Goal: Task Accomplishment & Management: Complete application form

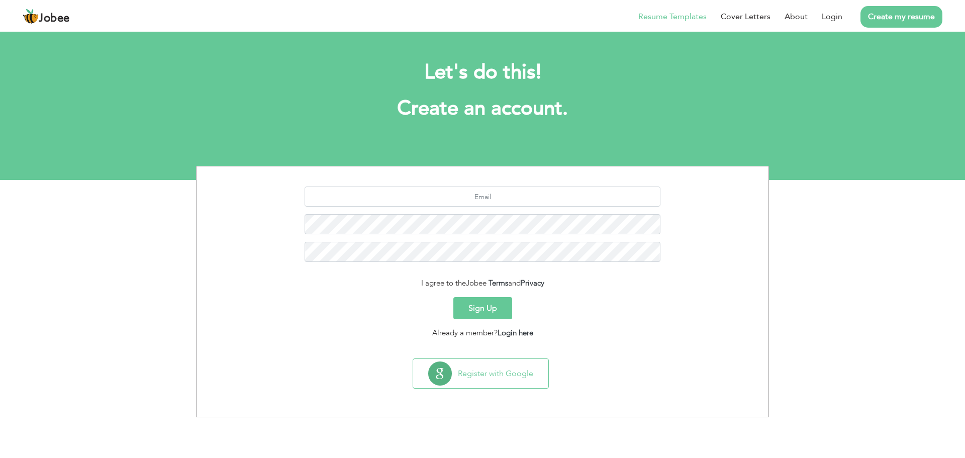
click at [683, 15] on link "Resume Templates" at bounding box center [672, 17] width 68 height 12
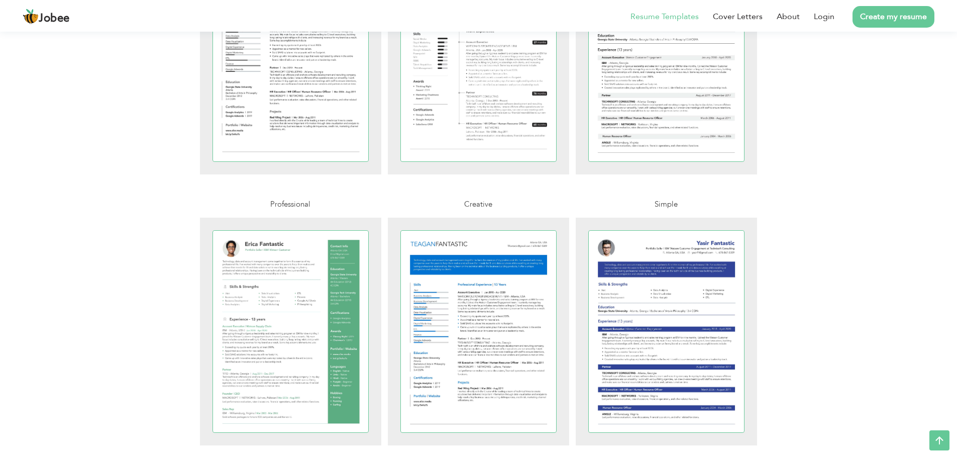
scroll to position [1150, 0]
click at [828, 309] on section "Resumes that create a buzz: Each template has been professionally designed by a…" at bounding box center [478, 228] width 957 height 2697
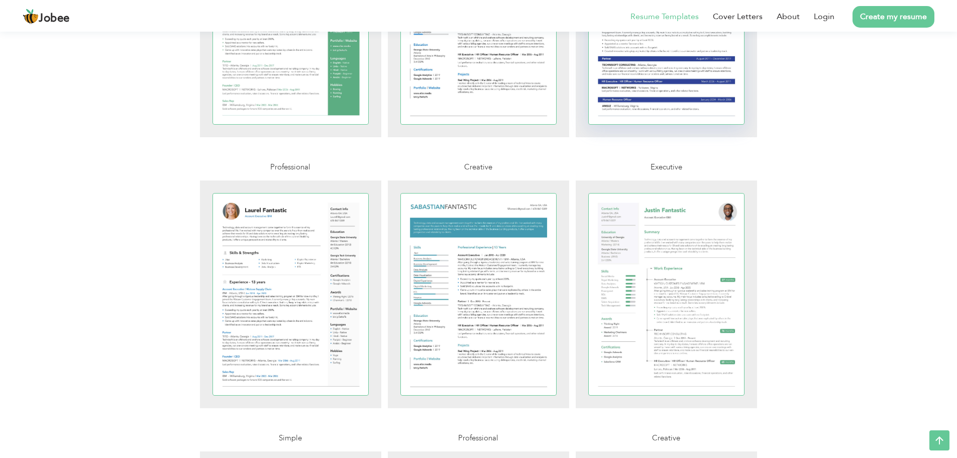
scroll to position [1457, 0]
click at [641, 71] on div at bounding box center [667, 25] width 156 height 202
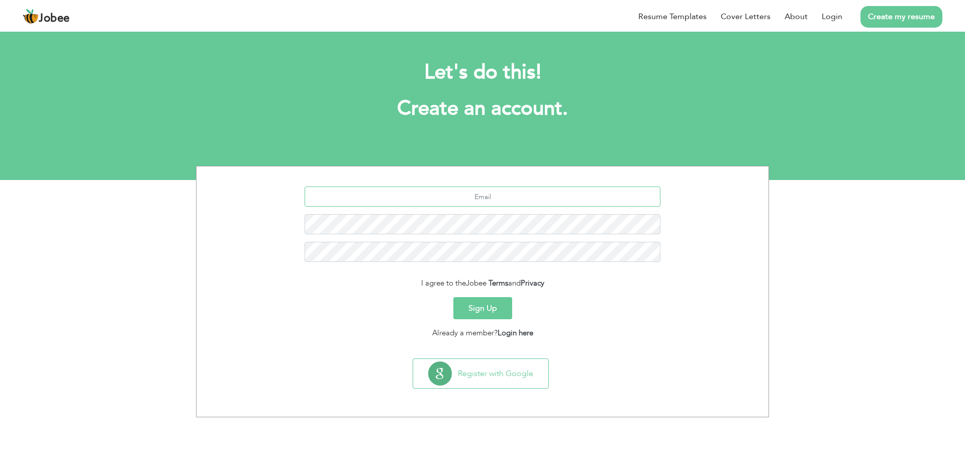
click at [490, 193] on input "text" at bounding box center [483, 196] width 356 height 20
click at [504, 193] on input "text" at bounding box center [483, 196] width 356 height 20
type input "a"
type input "n"
type input "anishjobs007@gmail.com"
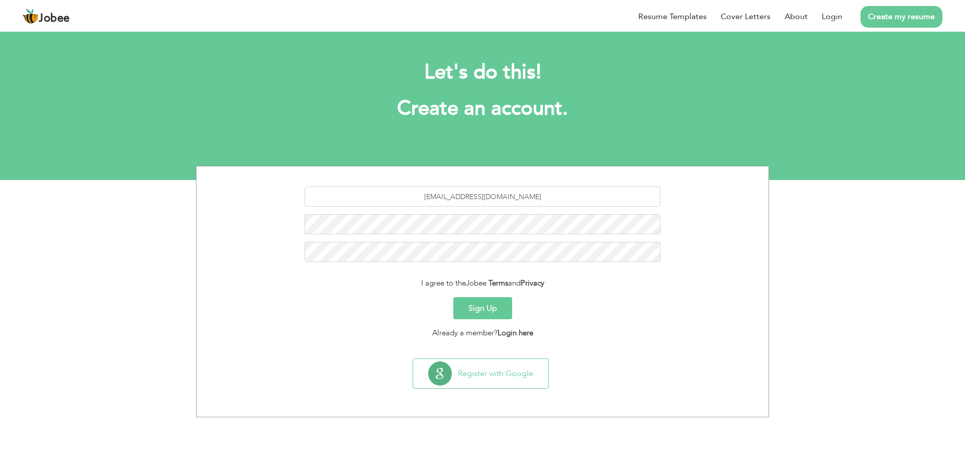
click at [484, 324] on form "anishjobs007@gmail.com I agree to the Jobee Terms and Privacy Sign Up Already a…" at bounding box center [482, 262] width 557 height 152
click at [490, 317] on button "Sign Up" at bounding box center [482, 308] width 59 height 22
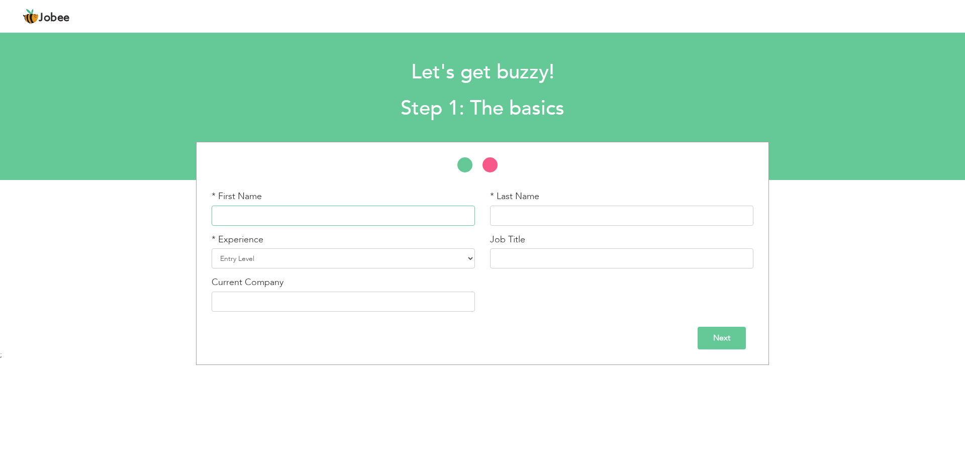
click at [322, 216] on input "text" at bounding box center [343, 216] width 263 height 20
type input "Anish Mon"
click at [561, 224] on input "text" at bounding box center [621, 216] width 263 height 20
type input "Gnanadhas"
click at [448, 265] on select "Entry Level Less than 1 Year 1 Year 2 Years 3 Years 4 Years 5 Years 6 Years 7 Y…" at bounding box center [343, 258] width 263 height 20
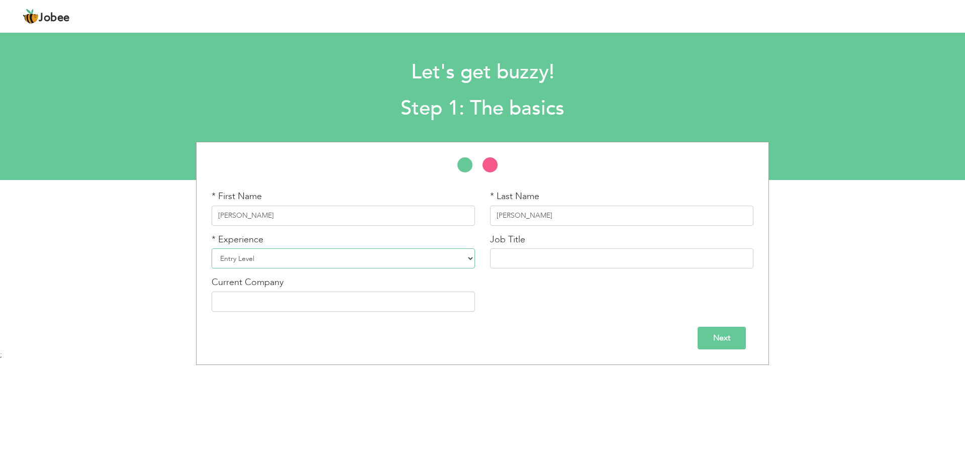
select select "7"
click at [212, 248] on select "Entry Level Less than 1 Year 1 Year 2 Years 3 Years 4 Years 5 Years 6 Years 7 Y…" at bounding box center [343, 258] width 263 height 20
click at [326, 293] on input "text" at bounding box center [343, 301] width 263 height 20
type input "Inco International FZCO"
click at [568, 258] on input "text" at bounding box center [621, 258] width 263 height 20
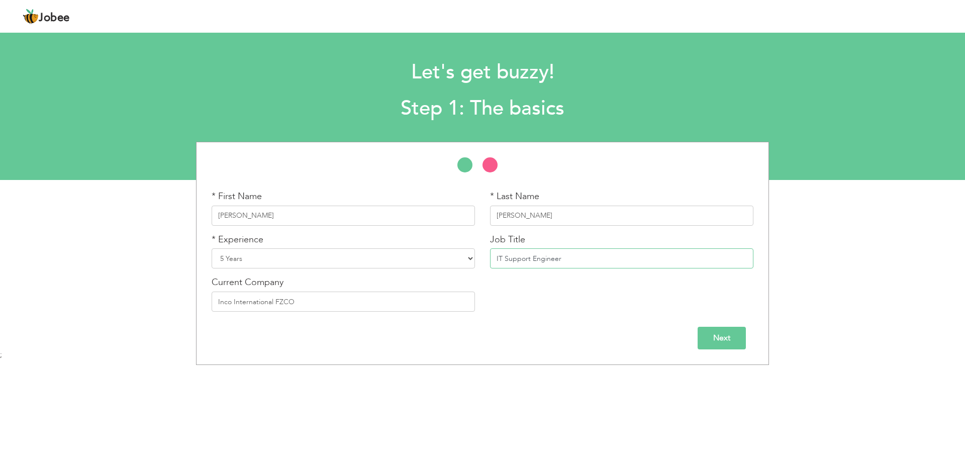
type input "IT Support Engineer"
click at [726, 342] on input "Next" at bounding box center [721, 338] width 48 height 23
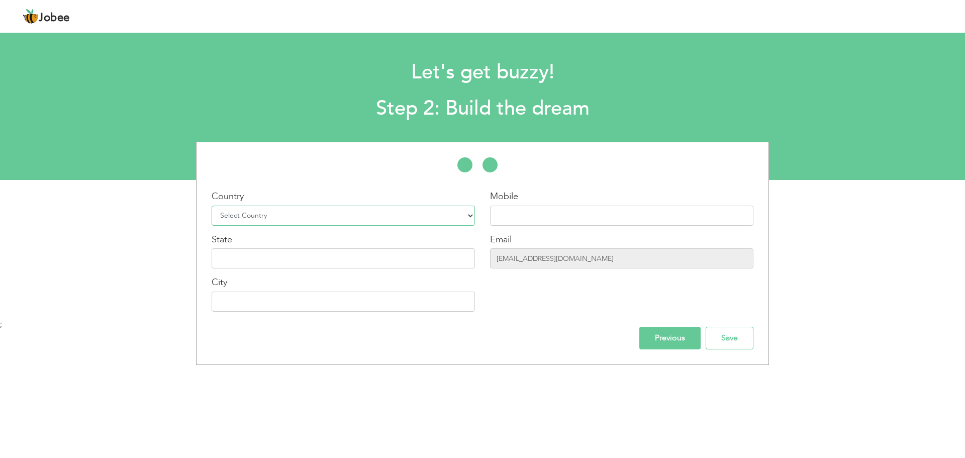
click at [337, 217] on select "Select Country Afghanistan Albania Algeria American Samoa Andorra Angola Anguil…" at bounding box center [343, 216] width 263 height 20
click at [563, 183] on div "Country Select Country Afghanistan Albania Algeria American Samoa Andorra Angol…" at bounding box center [482, 253] width 557 height 192
click at [449, 209] on select "Select Country Afghanistan Albania Algeria American Samoa Andorra Angola Anguil…" at bounding box center [343, 216] width 263 height 20
select select "99"
click at [212, 206] on select "Select Country Afghanistan Albania Algeria American Samoa Andorra Angola Anguil…" at bounding box center [343, 216] width 263 height 20
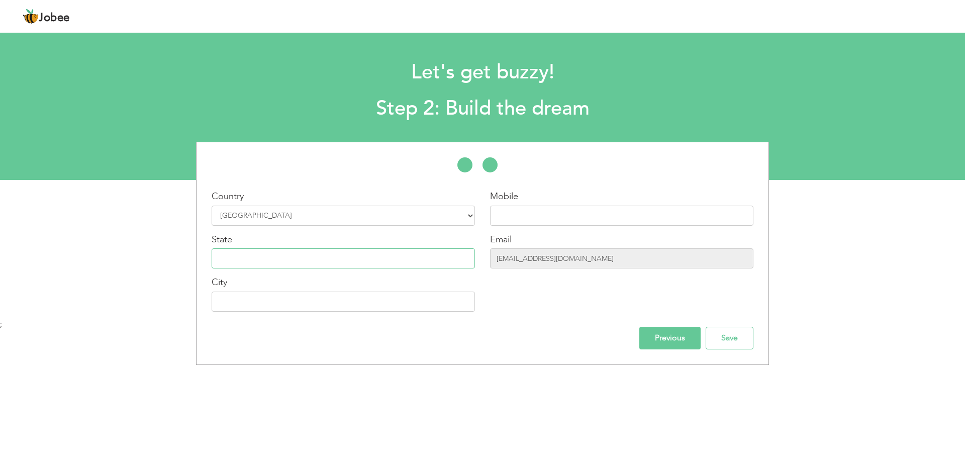
click at [374, 253] on input "text" at bounding box center [343, 258] width 263 height 20
type input "Tamil Nadu"
click at [388, 306] on input "text" at bounding box center [343, 301] width 263 height 20
type input "Kanyakumari"
click at [555, 212] on input "text" at bounding box center [621, 216] width 263 height 20
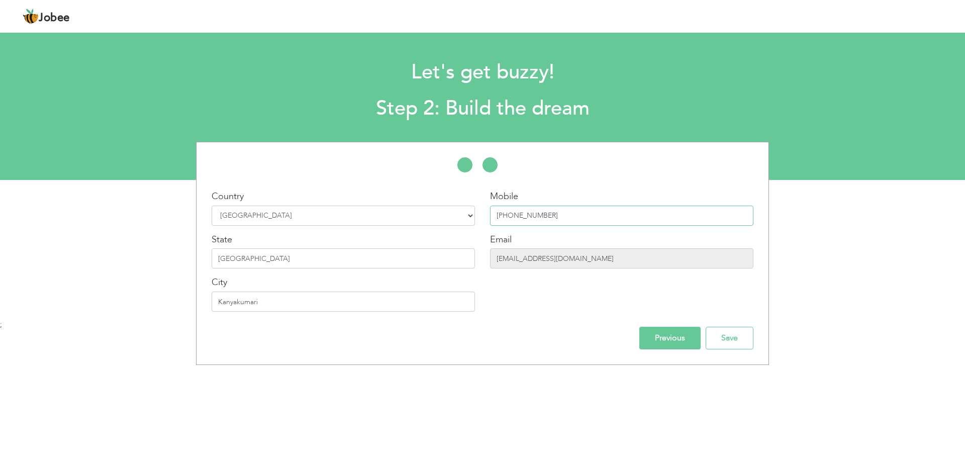
type input "+917904271834"
drag, startPoint x: 679, startPoint y: 337, endPoint x: 742, endPoint y: 313, distance: 67.3
click at [742, 307] on div "Country Select Country Afghanistan Albania Algeria American Samoa Andorra Angol…" at bounding box center [482, 253] width 557 height 192
click at [740, 334] on input "Save" at bounding box center [730, 338] width 48 height 23
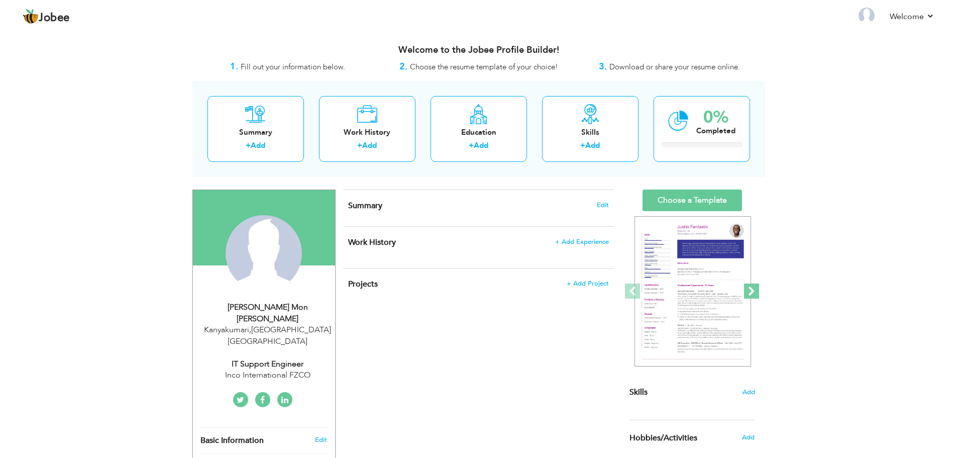
click at [755, 290] on span at bounding box center [751, 290] width 15 height 15
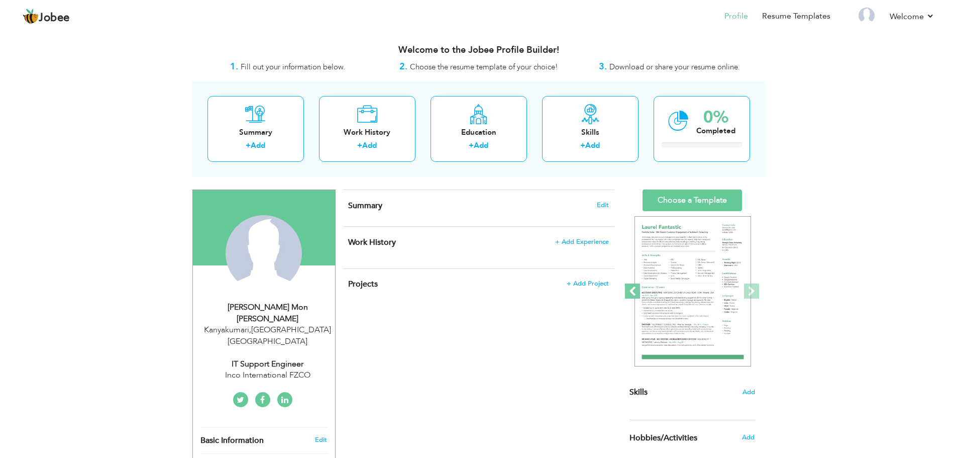
click at [631, 289] on span at bounding box center [632, 290] width 15 height 15
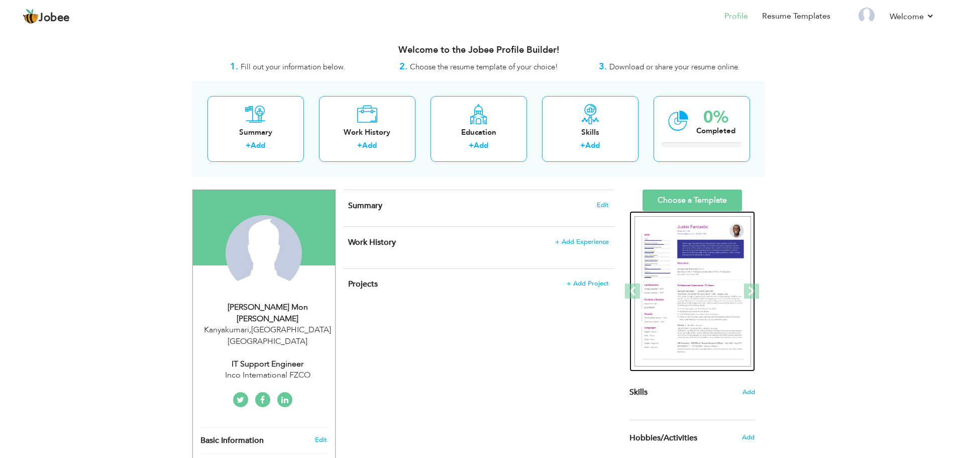
click at [690, 284] on img at bounding box center [693, 291] width 117 height 151
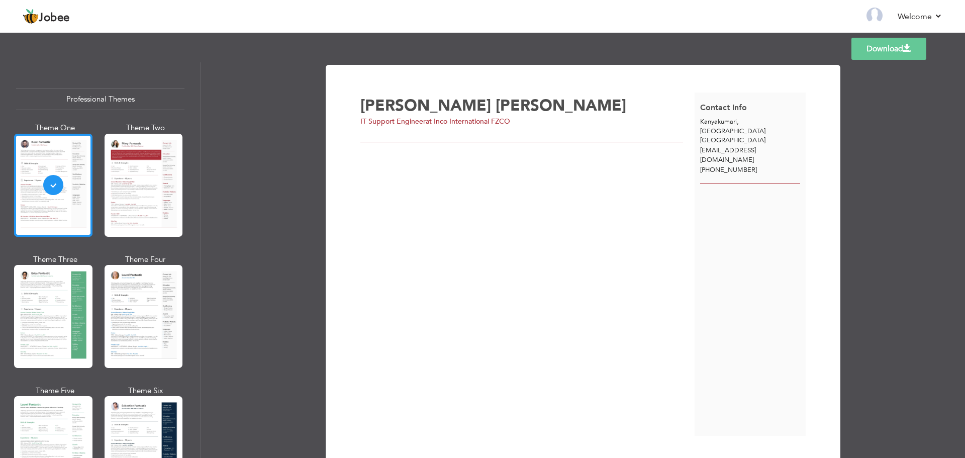
click at [47, 170] on div at bounding box center [53, 185] width 78 height 103
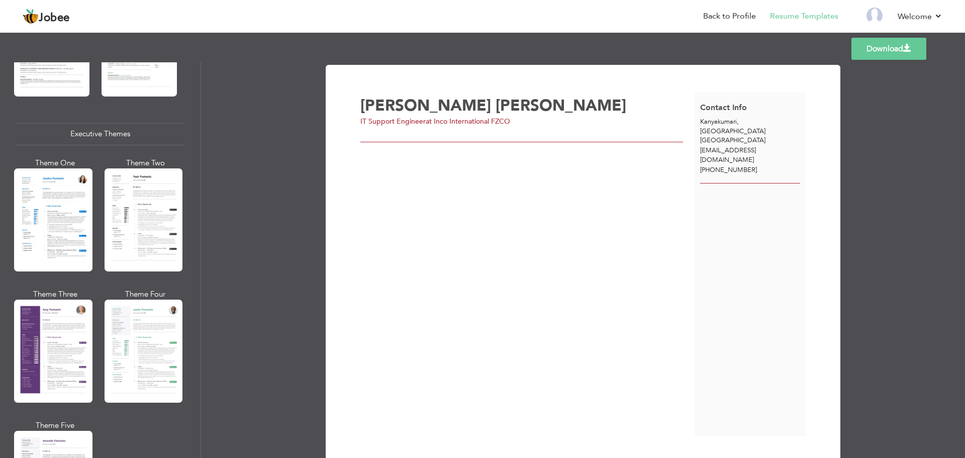
scroll to position [703, 0]
click at [81, 321] on div at bounding box center [53, 350] width 78 height 103
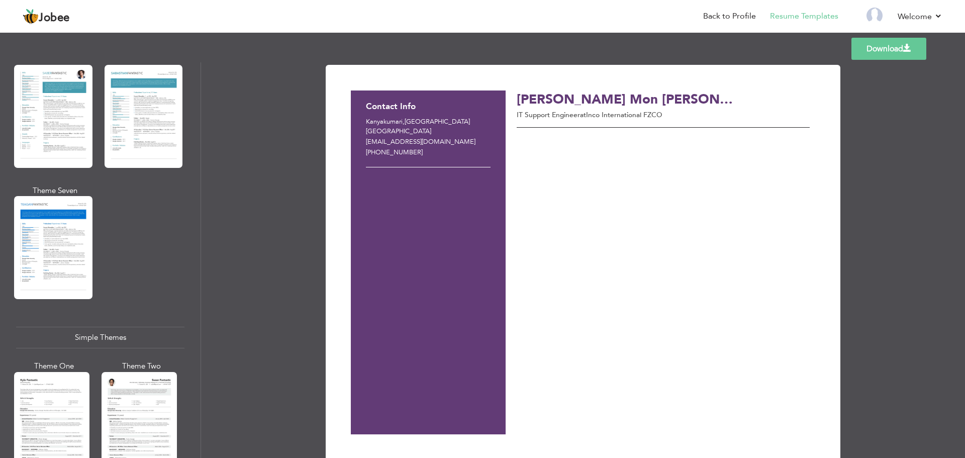
scroll to position [1653, 0]
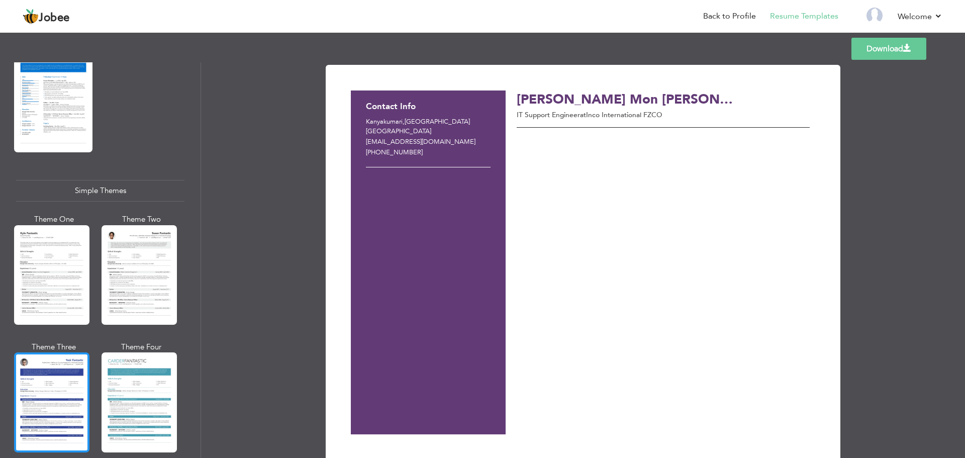
click at [43, 356] on div at bounding box center [51, 401] width 75 height 99
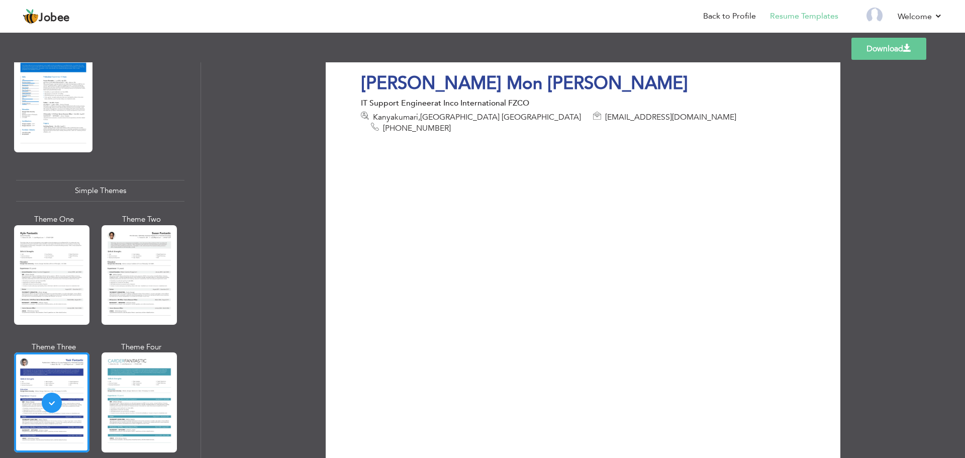
scroll to position [0, 0]
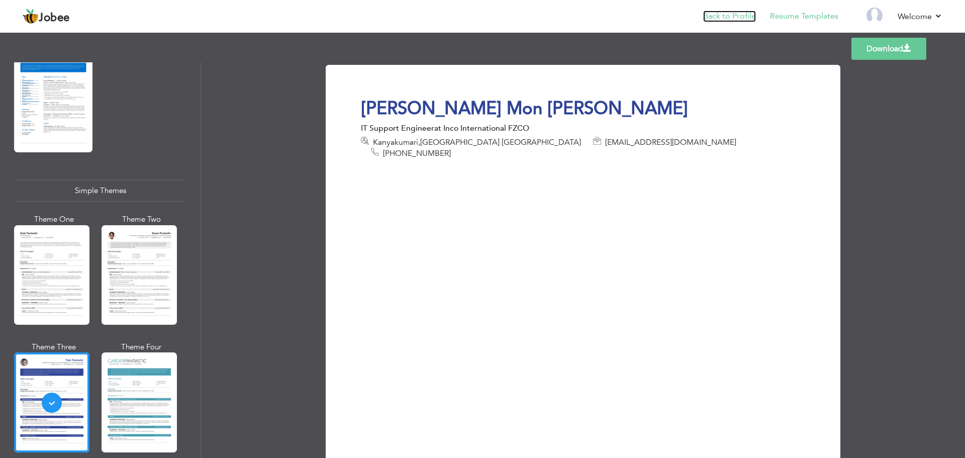
click at [736, 14] on link "Back to Profile" at bounding box center [729, 17] width 53 height 12
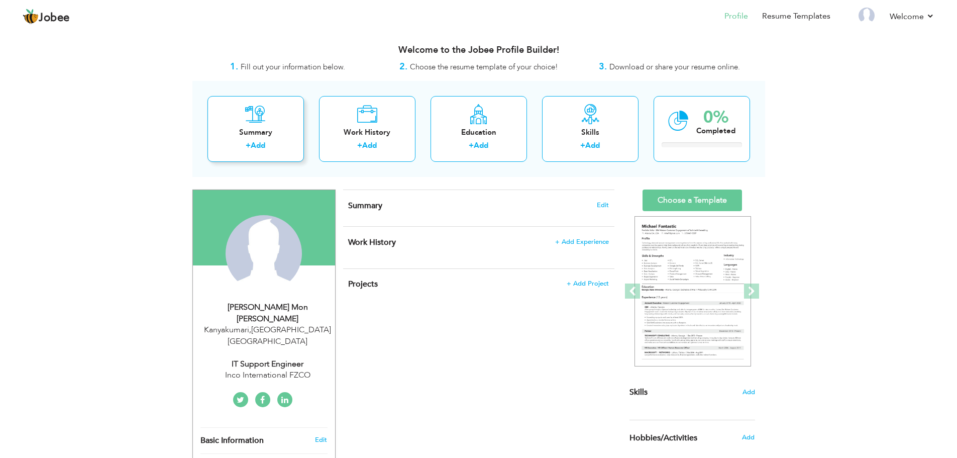
click at [260, 122] on icon at bounding box center [255, 114] width 21 height 20
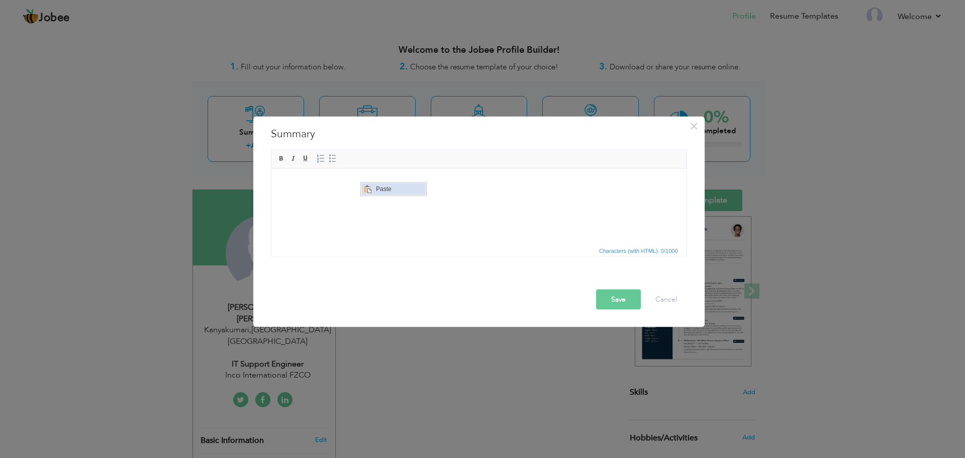
click at [393, 189] on span "Paste" at bounding box center [399, 189] width 52 height 12
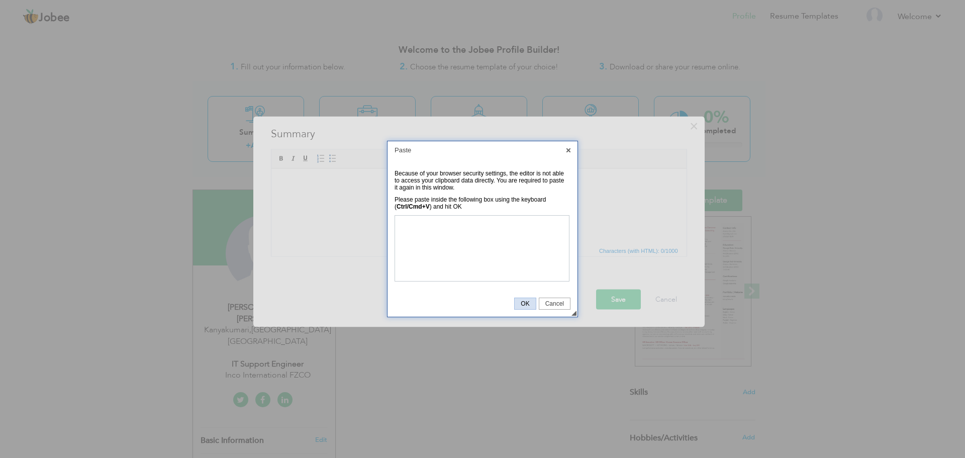
click at [526, 303] on span "OK" at bounding box center [525, 303] width 21 height 7
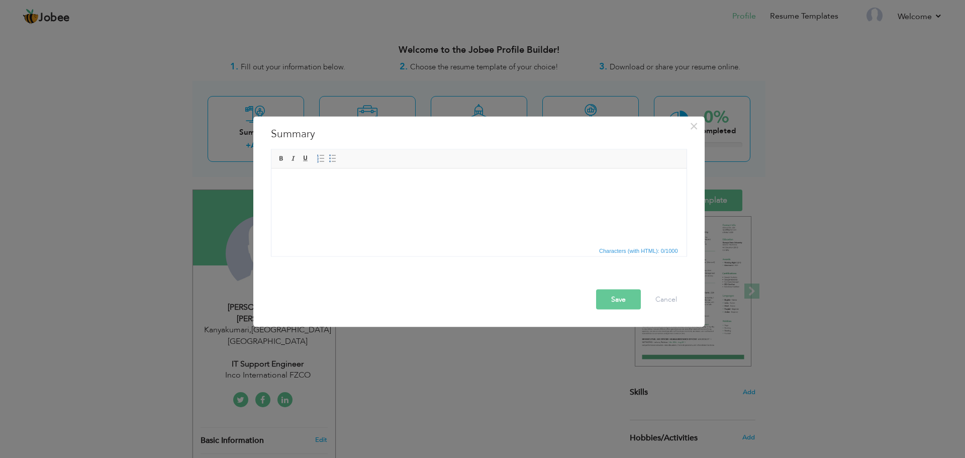
click at [397, 172] on html at bounding box center [478, 183] width 415 height 31
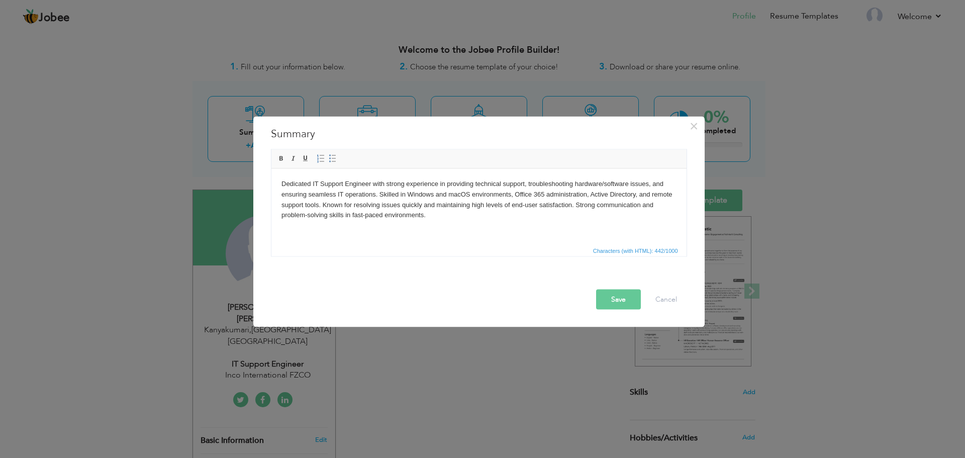
click at [624, 298] on button "Save" at bounding box center [618, 299] width 45 height 20
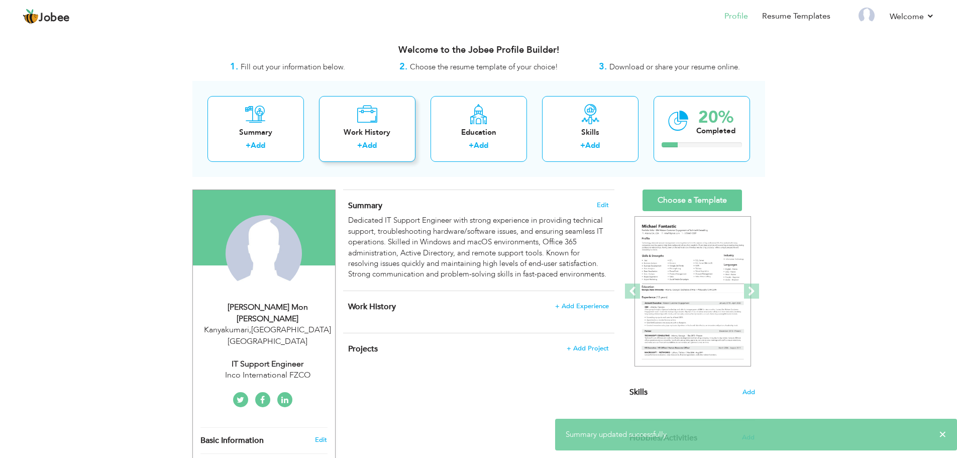
click at [364, 144] on link "Add" at bounding box center [369, 145] width 15 height 10
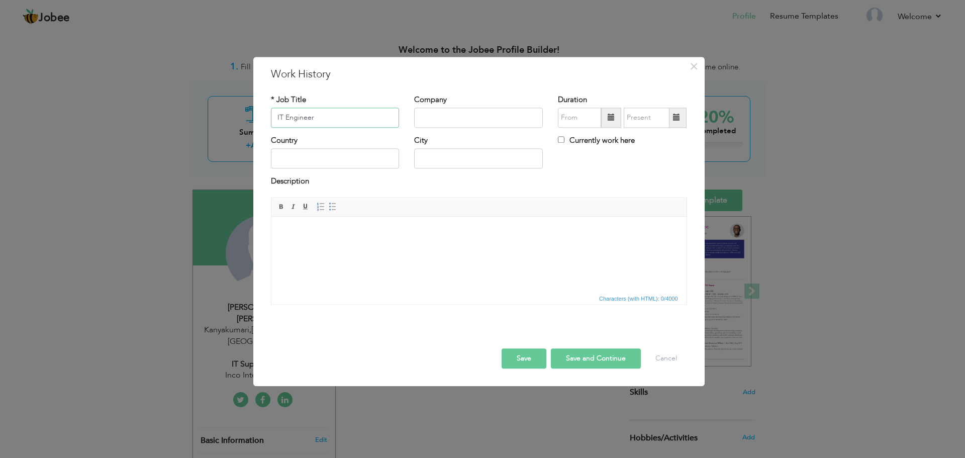
type input "IT Engineer"
click at [481, 117] on input "text" at bounding box center [478, 118] width 129 height 20
type input "Inco International FZCO"
click at [354, 160] on input "text" at bounding box center [335, 159] width 129 height 20
type input "[GEOGRAPHIC_DATA]"
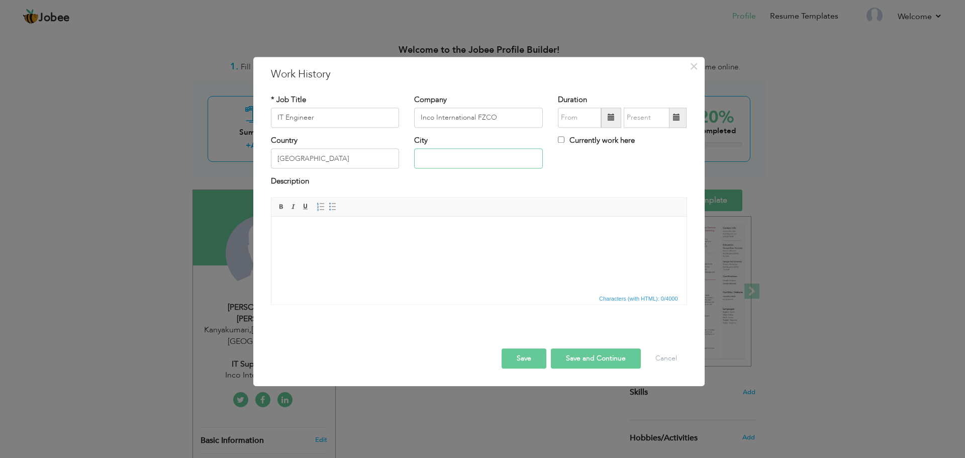
click at [491, 158] on input "text" at bounding box center [478, 159] width 129 height 20
click at [434, 157] on input "AbuDhabi" at bounding box center [478, 159] width 129 height 20
type input "[GEOGRAPHIC_DATA]"
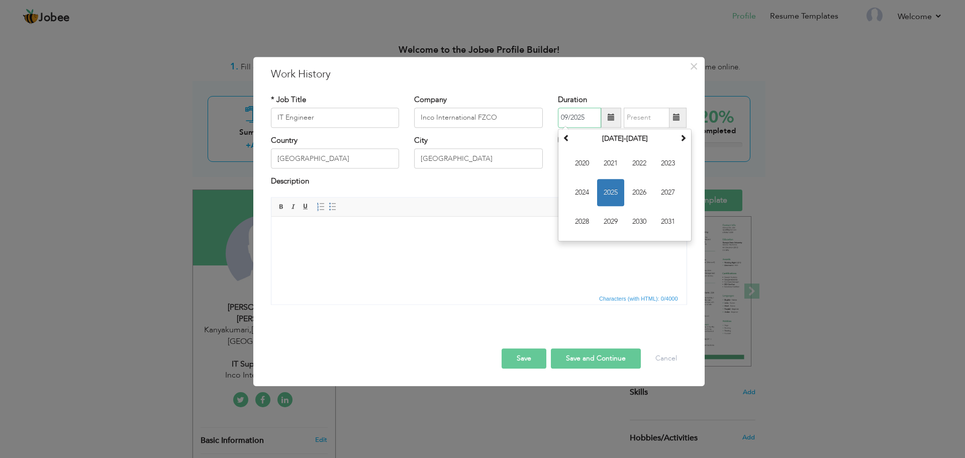
click at [580, 122] on input "09/2025" at bounding box center [579, 118] width 43 height 20
click at [583, 189] on span "2024" at bounding box center [581, 192] width 27 height 27
drag, startPoint x: 584, startPoint y: 223, endPoint x: 312, endPoint y: 2, distance: 350.5
click at [584, 223] on span "Sep" at bounding box center [581, 221] width 27 height 27
type input "09/2024"
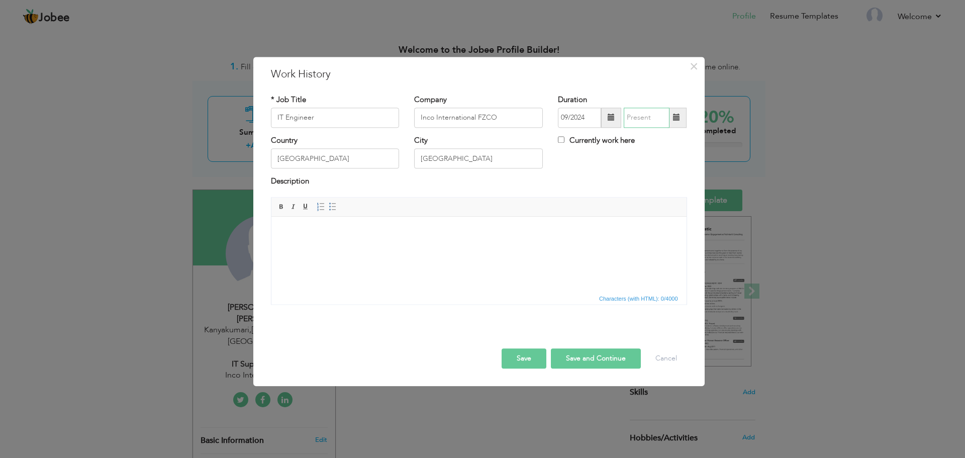
type input "09/2025"
click at [638, 122] on input "09/2025" at bounding box center [647, 118] width 46 height 20
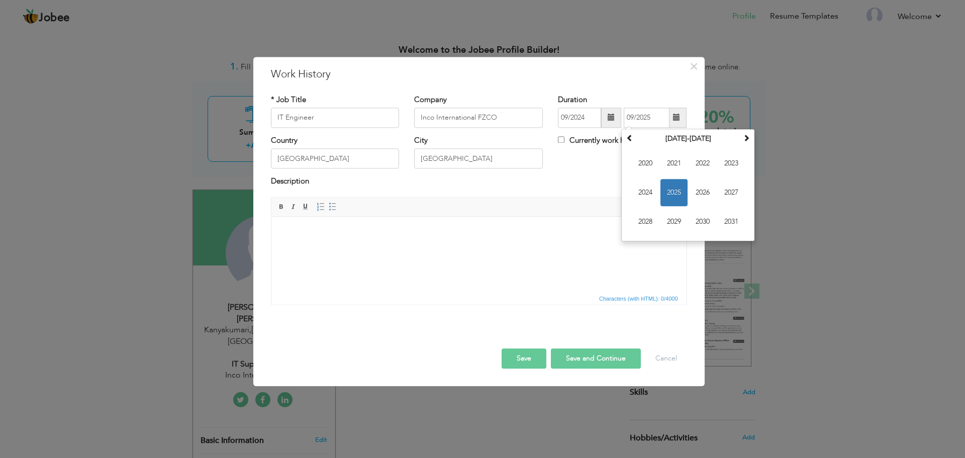
drag, startPoint x: 587, startPoint y: 179, endPoint x: 585, endPoint y: 164, distance: 15.7
click at [587, 175] on div "* Job Title IT Engineer Company Inco International FZCO Duration 09/2024 09/202…" at bounding box center [478, 203] width 431 height 233
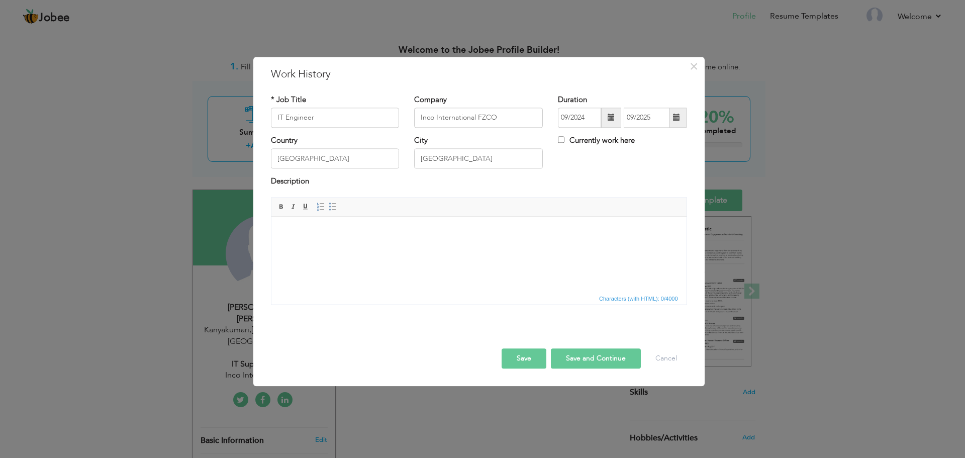
click at [581, 138] on label "Currently work here" at bounding box center [596, 140] width 77 height 11
click at [564, 138] on input "Currently work here" at bounding box center [561, 139] width 7 height 7
checkbox input "true"
click at [475, 247] on html at bounding box center [478, 232] width 415 height 31
click at [361, 242] on html at bounding box center [478, 232] width 415 height 31
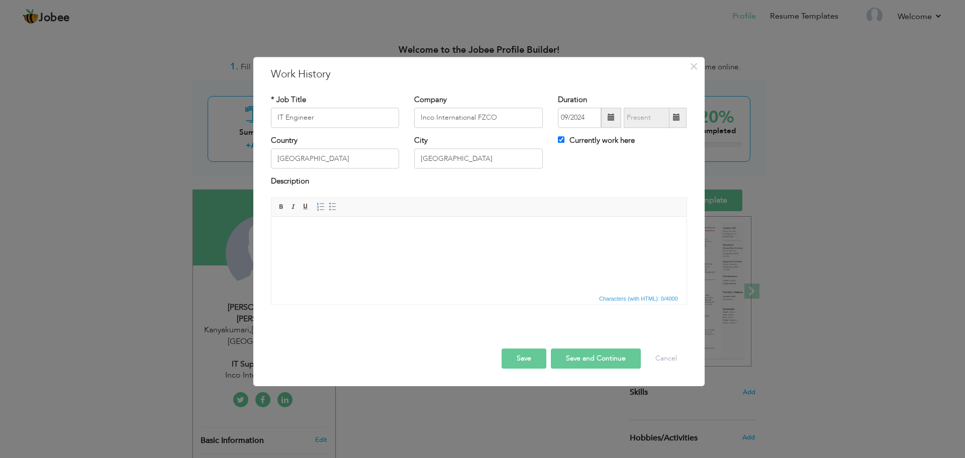
drag, startPoint x: 361, startPoint y: 240, endPoint x: 346, endPoint y: 274, distance: 36.7
click at [346, 247] on html at bounding box center [478, 232] width 415 height 31
drag, startPoint x: 326, startPoint y: 255, endPoint x: 297, endPoint y: 252, distance: 29.3
click at [297, 247] on html at bounding box center [478, 232] width 415 height 31
click at [373, 244] on html at bounding box center [478, 232] width 415 height 31
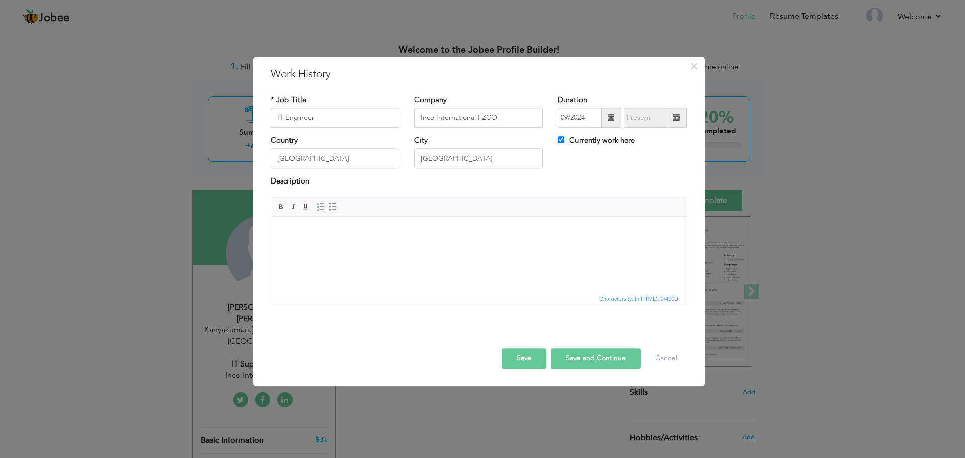
drag, startPoint x: 373, startPoint y: 244, endPoint x: 337, endPoint y: 220, distance: 43.5
click at [337, 220] on html at bounding box center [478, 232] width 415 height 31
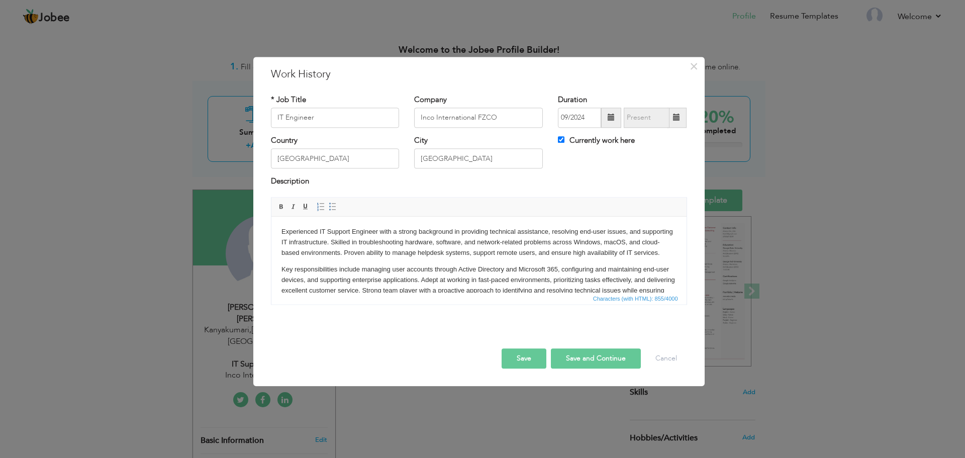
click at [587, 361] on button "Save and Continue" at bounding box center [596, 358] width 90 height 20
checkbox input "false"
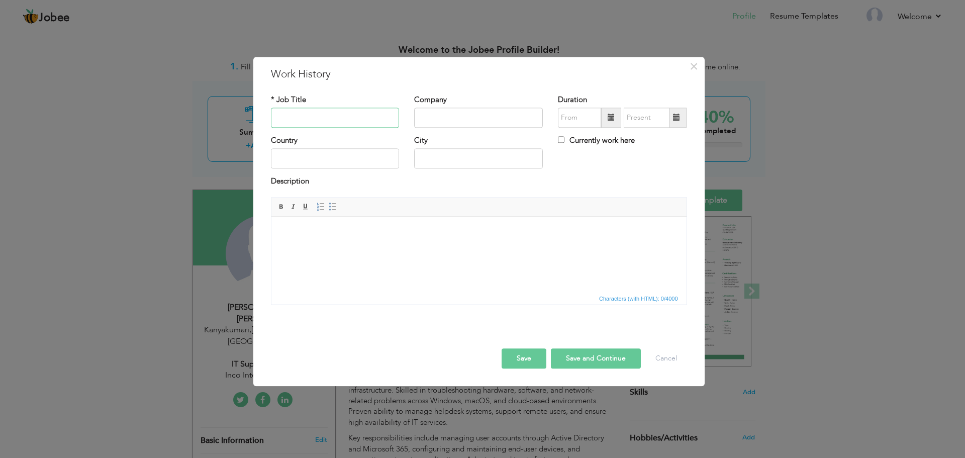
click at [337, 117] on input "text" at bounding box center [335, 118] width 129 height 20
type input "System Engineer"
click at [475, 125] on input "text" at bounding box center [478, 118] width 129 height 20
type input "MTL Networks Pvt Ltd"
click at [349, 149] on input "text" at bounding box center [335, 159] width 129 height 20
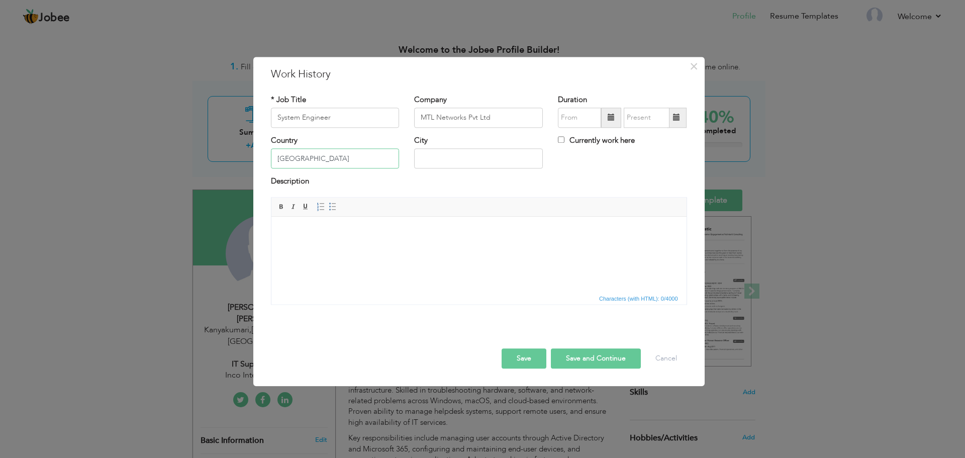
type input "[GEOGRAPHIC_DATA]"
click at [467, 159] on input "text" at bounding box center [478, 159] width 129 height 20
type input "Marthandam"
click at [584, 117] on input "text" at bounding box center [579, 118] width 43 height 20
click at [587, 118] on input "text" at bounding box center [579, 118] width 43 height 20
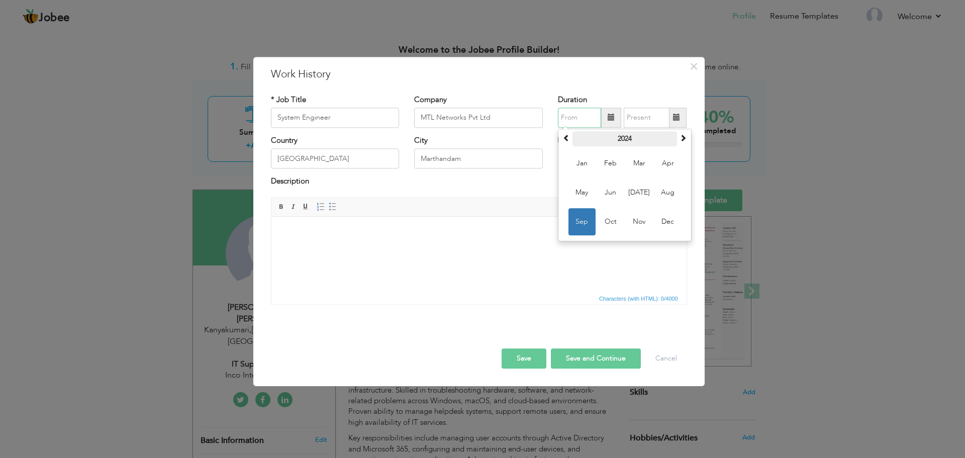
click at [629, 138] on th "2024" at bounding box center [624, 138] width 105 height 15
click at [612, 165] on span "2020" at bounding box center [610, 163] width 27 height 27
click at [633, 161] on span "Mar" at bounding box center [639, 163] width 27 height 27
type input "03/2020"
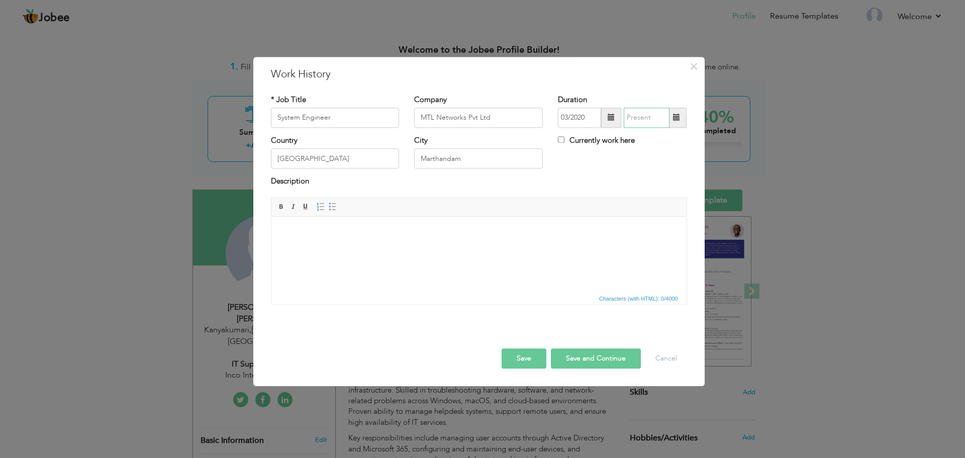
click at [646, 125] on input "text" at bounding box center [647, 118] width 46 height 20
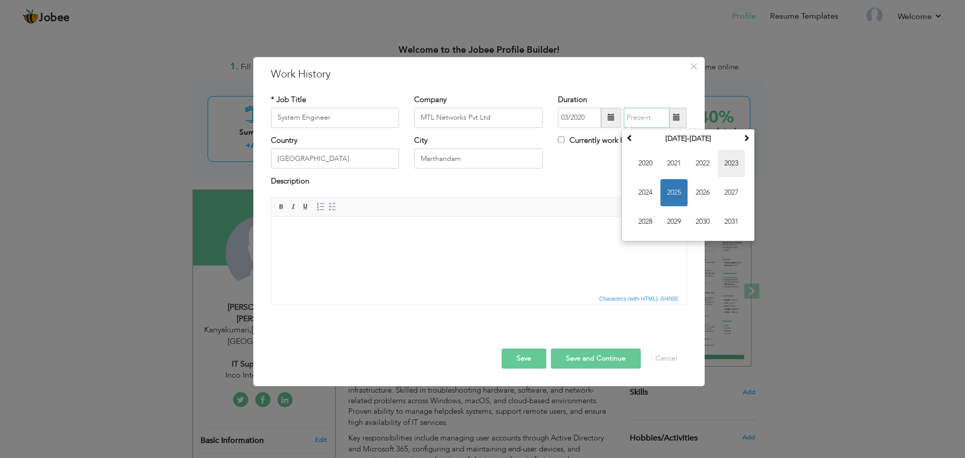
click at [726, 159] on span "2023" at bounding box center [731, 163] width 27 height 27
click at [649, 221] on span "Sep" at bounding box center [645, 221] width 27 height 27
type input "09/2023"
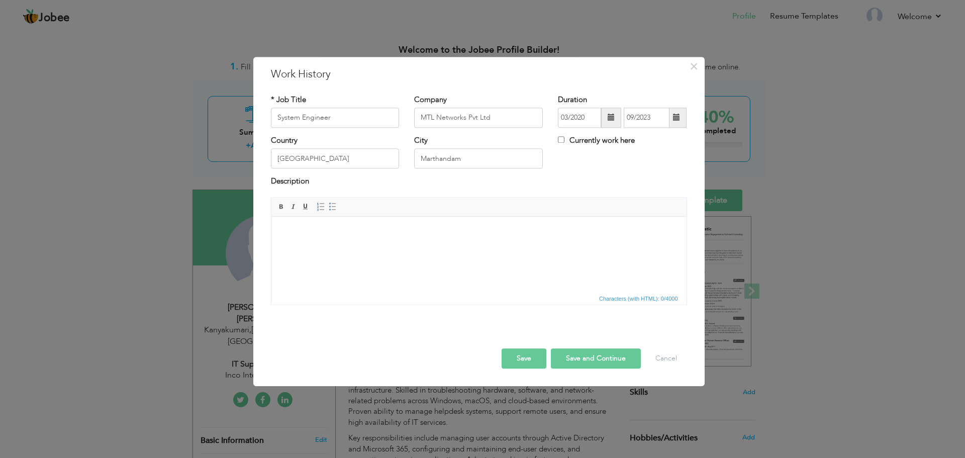
click at [603, 187] on div "Description" at bounding box center [479, 182] width 416 height 13
click at [342, 243] on html at bounding box center [478, 232] width 415 height 31
click at [325, 233] on body at bounding box center [478, 232] width 395 height 11
click at [354, 237] on span "Paste" at bounding box center [364, 240] width 52 height 12
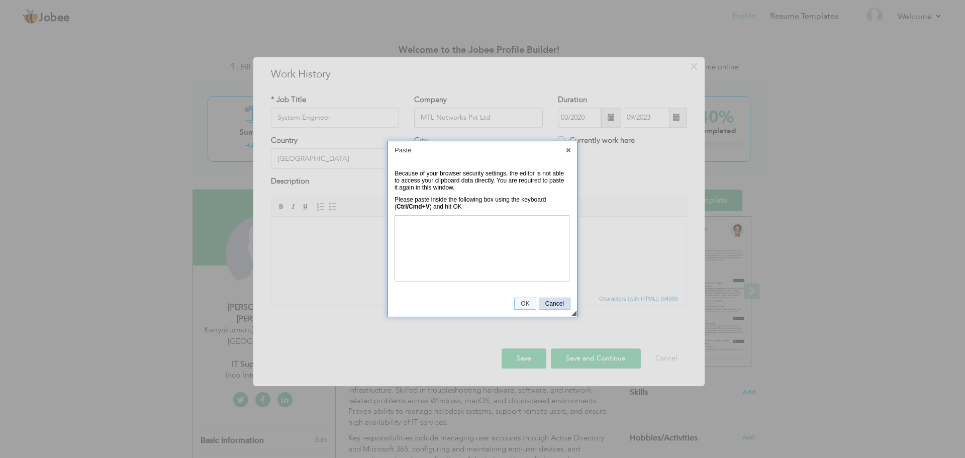
click at [549, 304] on span "Cancel" at bounding box center [554, 303] width 31 height 7
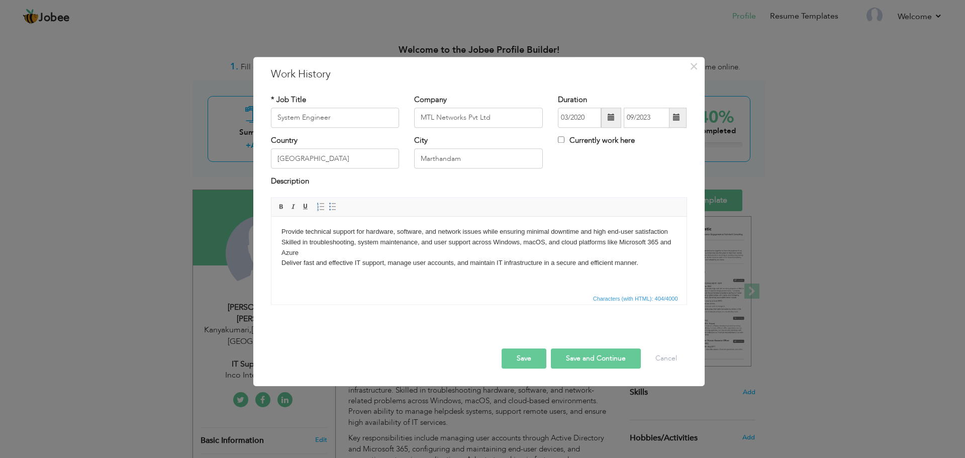
click at [592, 362] on button "Save and Continue" at bounding box center [596, 358] width 90 height 20
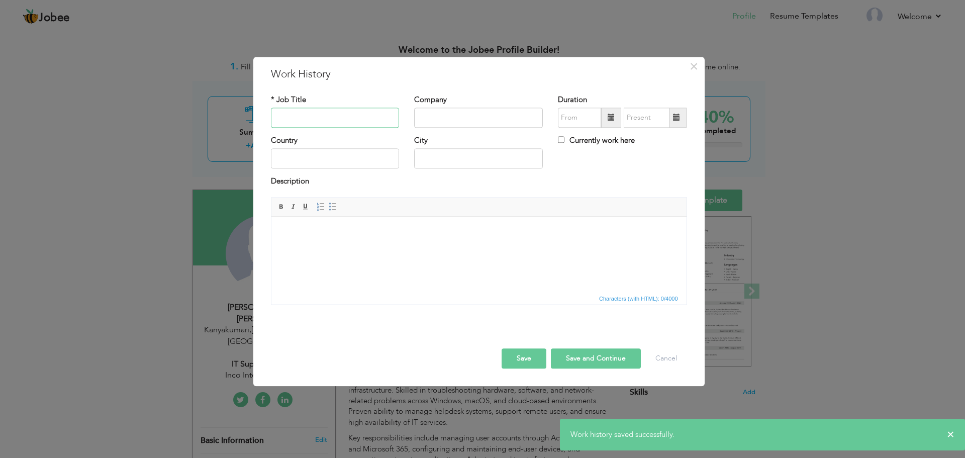
click at [339, 113] on input "text" at bounding box center [335, 118] width 129 height 20
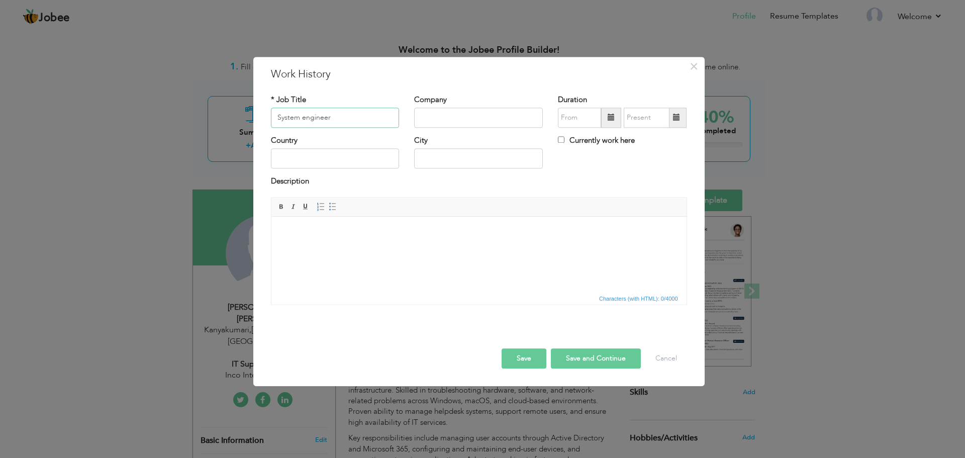
type input "System engineer"
click at [475, 121] on input "text" at bounding box center [478, 118] width 129 height 20
type input "Future Focus Pvt Ltd"
click at [483, 159] on input "text" at bounding box center [478, 159] width 129 height 20
click at [574, 112] on input "text" at bounding box center [579, 118] width 43 height 20
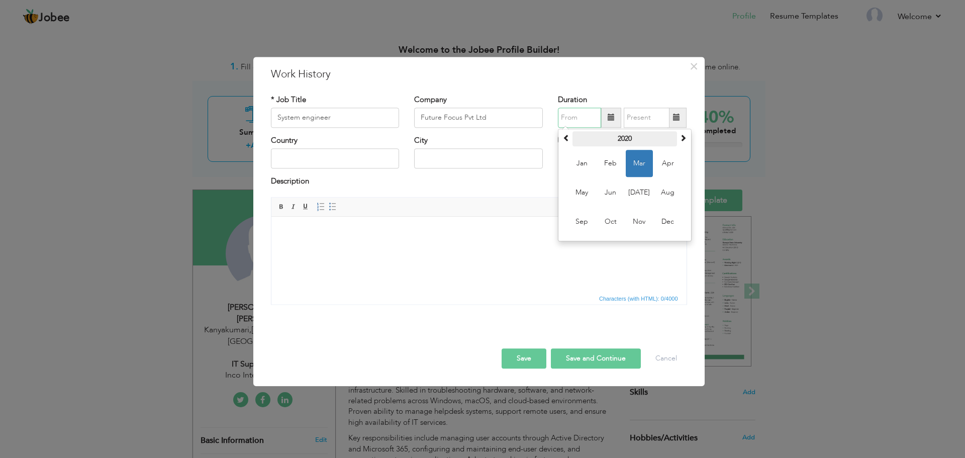
click at [622, 135] on th "2020" at bounding box center [624, 138] width 105 height 15
click at [580, 187] on span "2019" at bounding box center [581, 192] width 27 height 27
click at [635, 189] on span "Jul" at bounding box center [639, 192] width 27 height 27
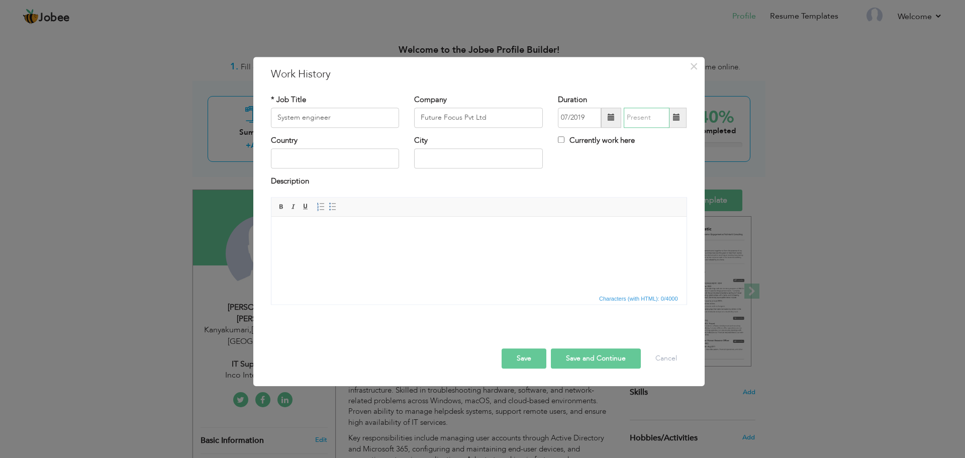
click at [641, 116] on input "text" at bounding box center [647, 118] width 46 height 20
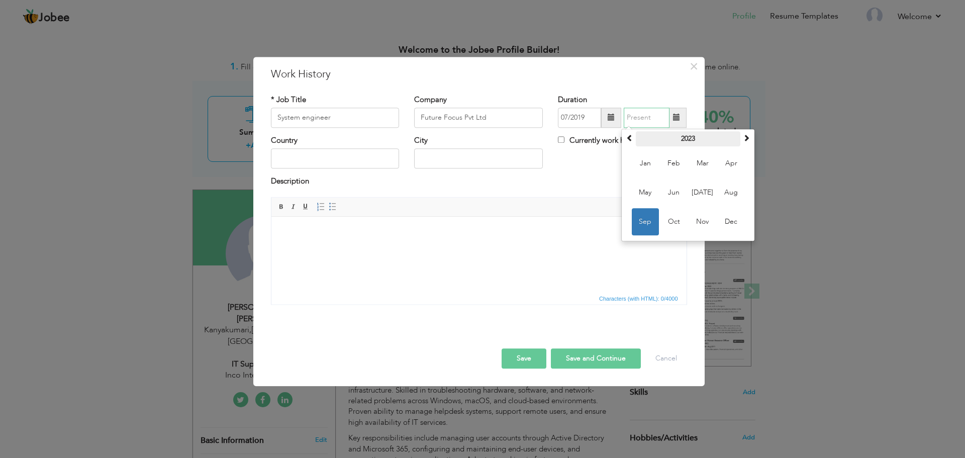
click at [689, 136] on th "2023" at bounding box center [688, 138] width 105 height 15
click at [679, 162] on span "2019" at bounding box center [673, 163] width 27 height 27
click at [589, 120] on input "07/2019" at bounding box center [579, 118] width 43 height 20
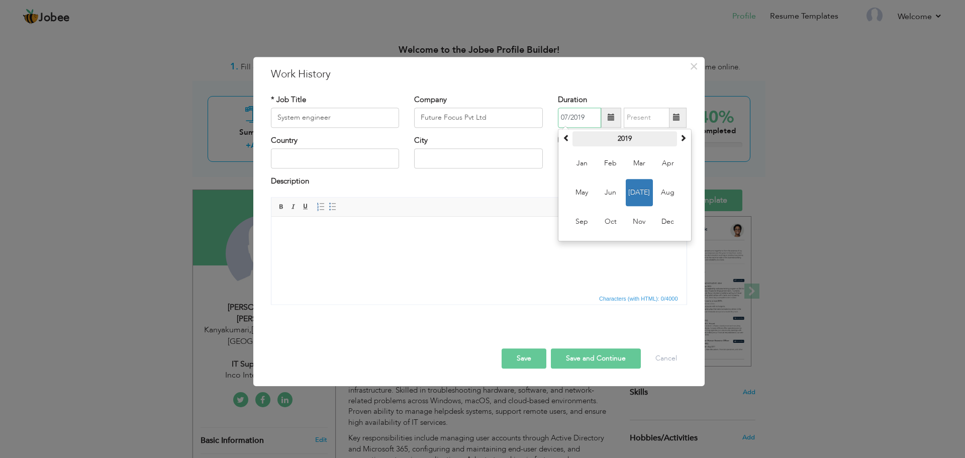
click at [627, 138] on th "2019" at bounding box center [624, 138] width 105 height 15
click at [586, 189] on span "2018" at bounding box center [581, 192] width 27 height 27
click at [636, 192] on span "Jul" at bounding box center [639, 192] width 27 height 27
type input "07/2018"
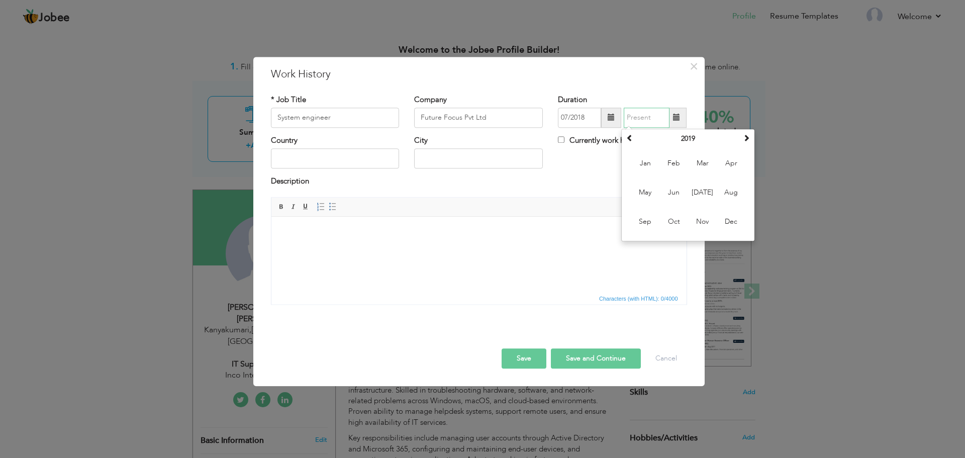
click at [644, 118] on input "text" at bounding box center [647, 118] width 46 height 20
click at [703, 195] on span "Jul" at bounding box center [702, 192] width 27 height 27
type input "07/2019"
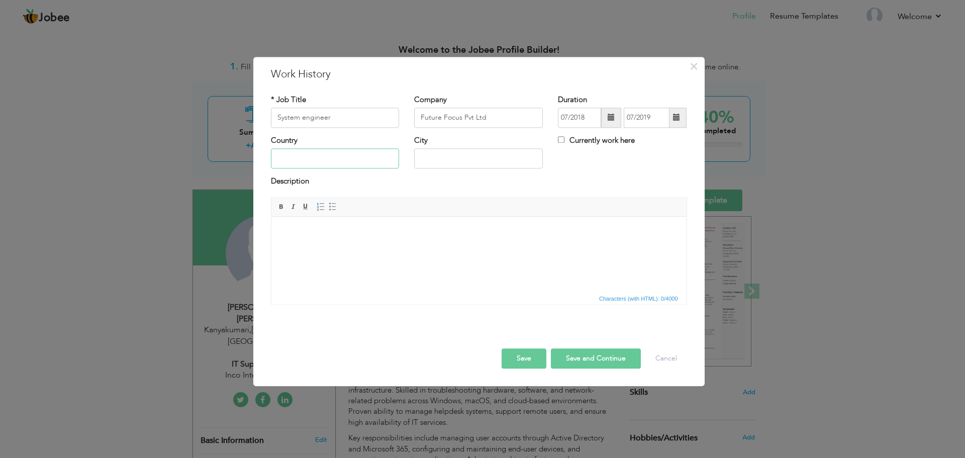
click at [371, 156] on input "text" at bounding box center [335, 159] width 129 height 20
type input "[GEOGRAPHIC_DATA]"
click at [498, 156] on input "text" at bounding box center [478, 159] width 129 height 20
type input "[GEOGRAPHIC_DATA]"
click at [583, 247] on html at bounding box center [478, 232] width 415 height 31
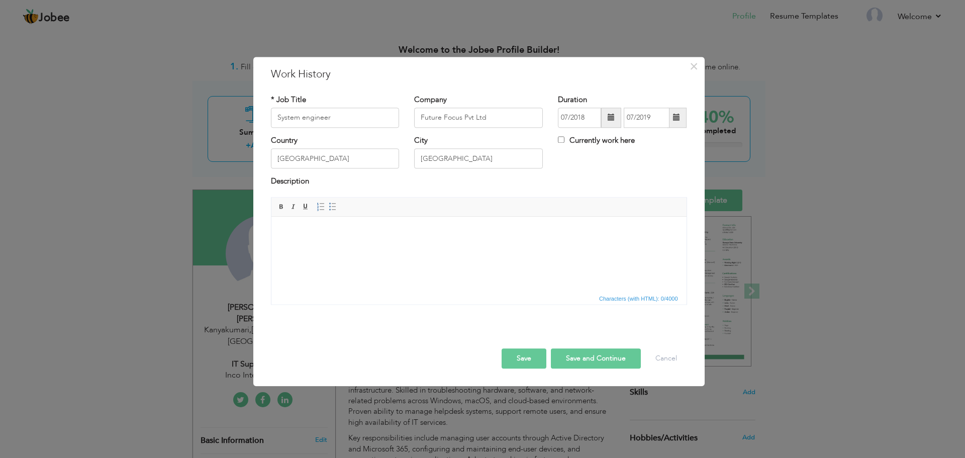
drag, startPoint x: 342, startPoint y: 277, endPoint x: 308, endPoint y: 273, distance: 34.9
click at [308, 247] on html at bounding box center [478, 232] width 415 height 31
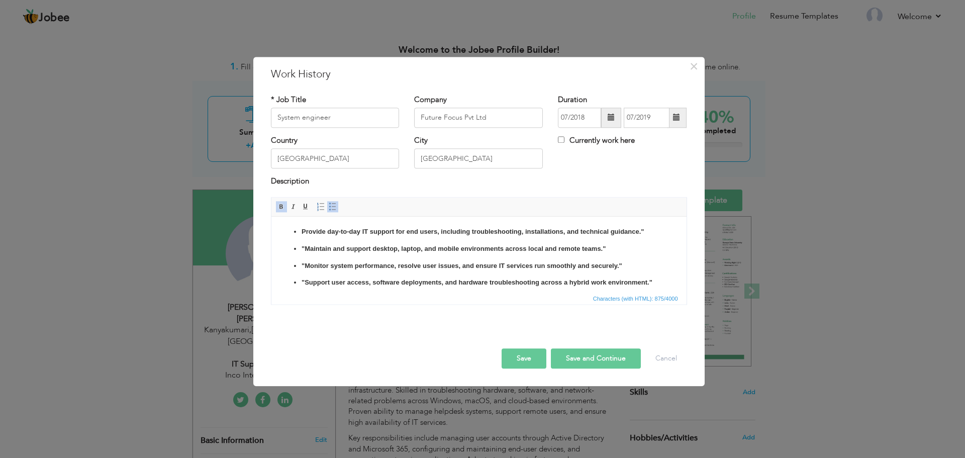
click at [305, 246] on strong ""Maintain and support desktop, laptop, and mobile environments across local and…" at bounding box center [453, 249] width 304 height 8
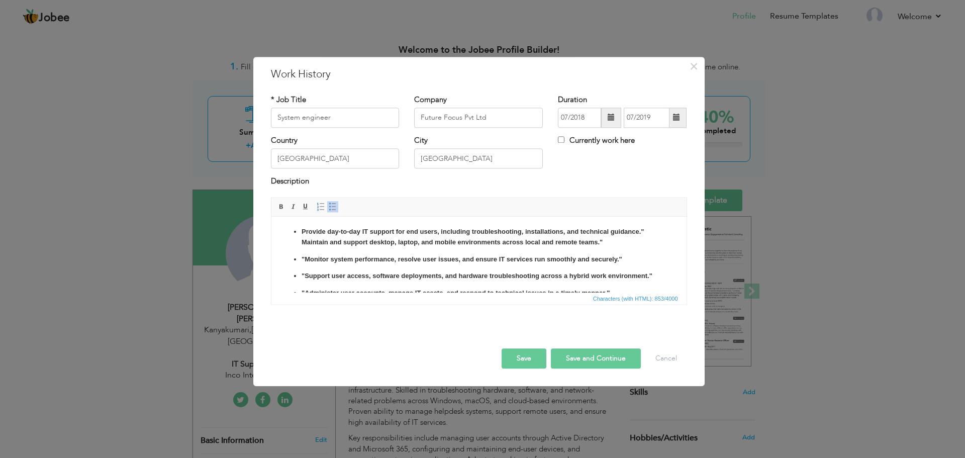
click at [301, 230] on li "Provide day-to-day IT support for end users, including troubleshooting, install…" at bounding box center [478, 237] width 355 height 21
click at [623, 230] on strong "Provide day-to-day IT support for end users, including troubleshooting, install…" at bounding box center [452, 232] width 343 height 8
click at [582, 239] on p "Provide day-to-day IT support for end users, including troubleshooting, install…" at bounding box center [478, 237] width 395 height 21
click at [306, 259] on strong ""Monitor system performance, resolve user issues, and ensure IT services run sm…" at bounding box center [461, 259] width 321 height 8
click at [606, 249] on body "Provide day-to-day IT support for end users, including troubleshooting, install…" at bounding box center [478, 271] width 395 height 89
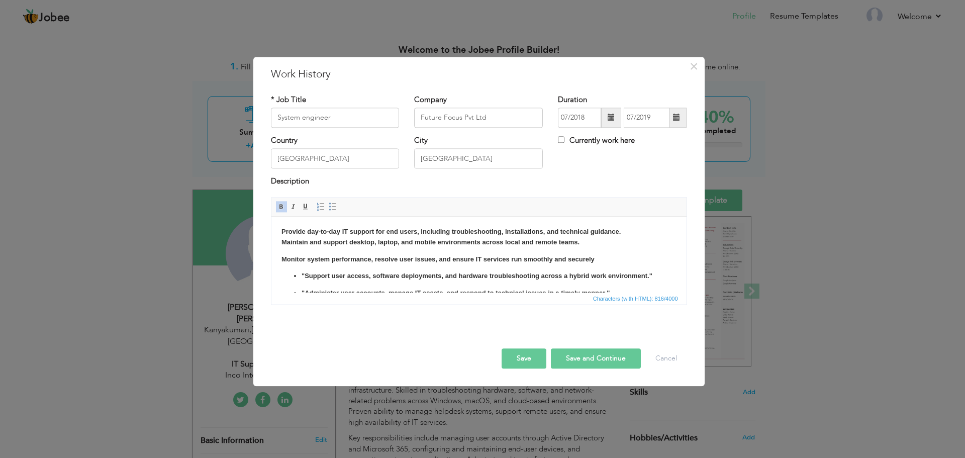
click at [305, 275] on strong ""Support user access, software deployments, and hardware troubleshooting across…" at bounding box center [476, 276] width 351 height 8
click at [634, 274] on p "Support user access, software deployments, and hardware troubleshooting across …" at bounding box center [478, 276] width 395 height 11
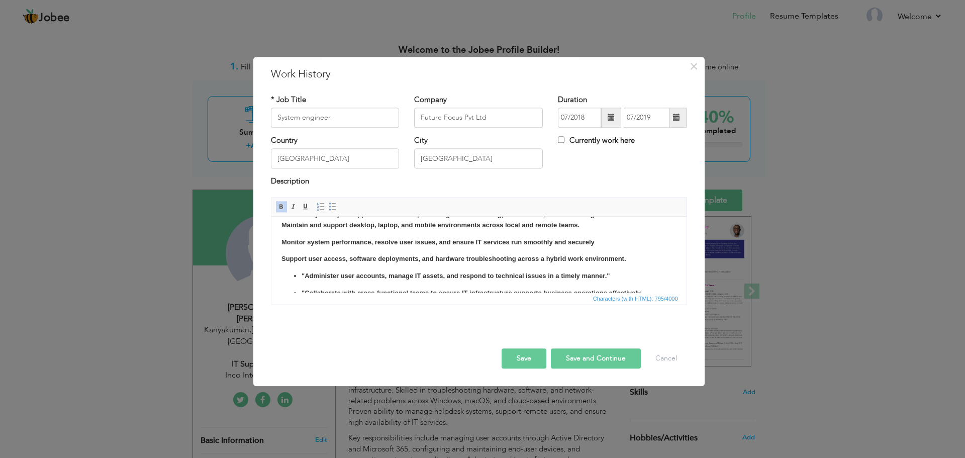
scroll to position [34, 0]
click at [303, 257] on strong ""Administer user accounts, manage IT assets, and respond to technical issues in…" at bounding box center [455, 259] width 308 height 8
click at [604, 251] on body "Provide day-to-day IT support for end users, including troubleshooting, install…" at bounding box center [478, 237] width 395 height 89
click at [304, 276] on strong ""Collaborate with cross-functional teams to ensure IT infrastructure supports b…" at bounding box center [470, 276] width 339 height 8
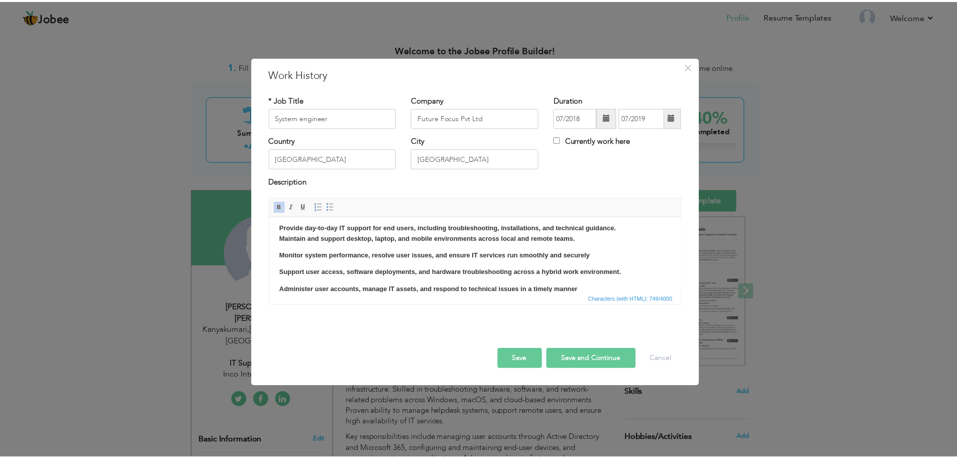
scroll to position [0, 0]
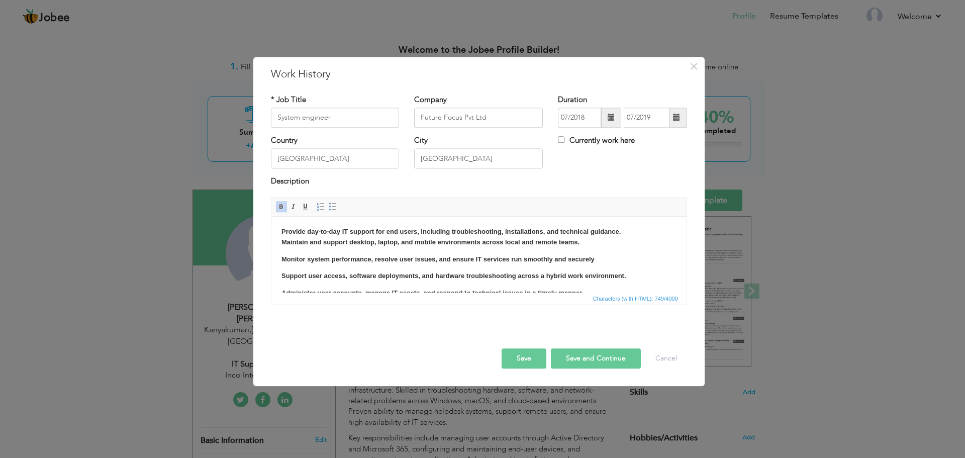
click at [591, 365] on button "Save and Continue" at bounding box center [596, 358] width 90 height 20
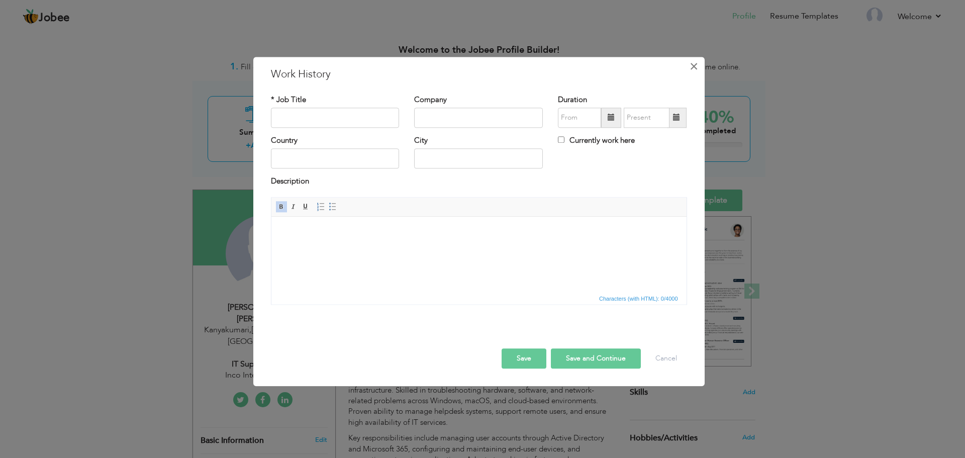
click at [689, 68] on span "×" at bounding box center [693, 66] width 9 height 18
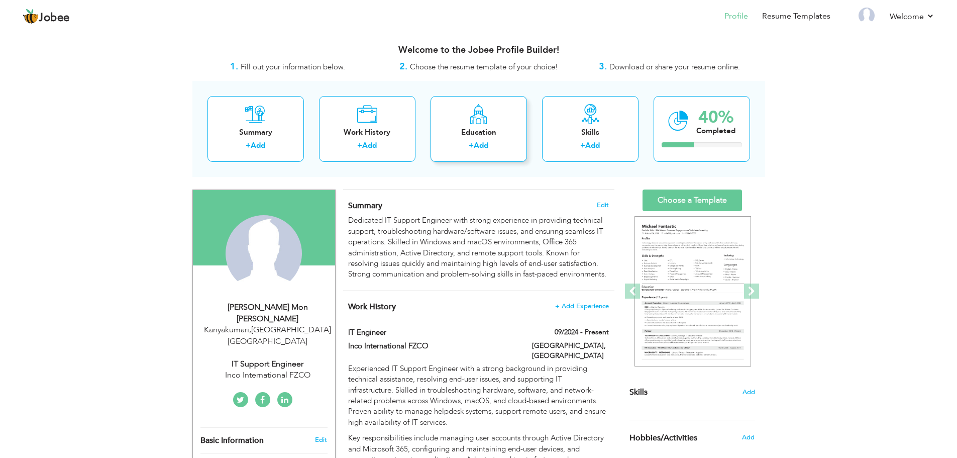
click at [497, 136] on div "Education" at bounding box center [479, 132] width 80 height 11
radio input "true"
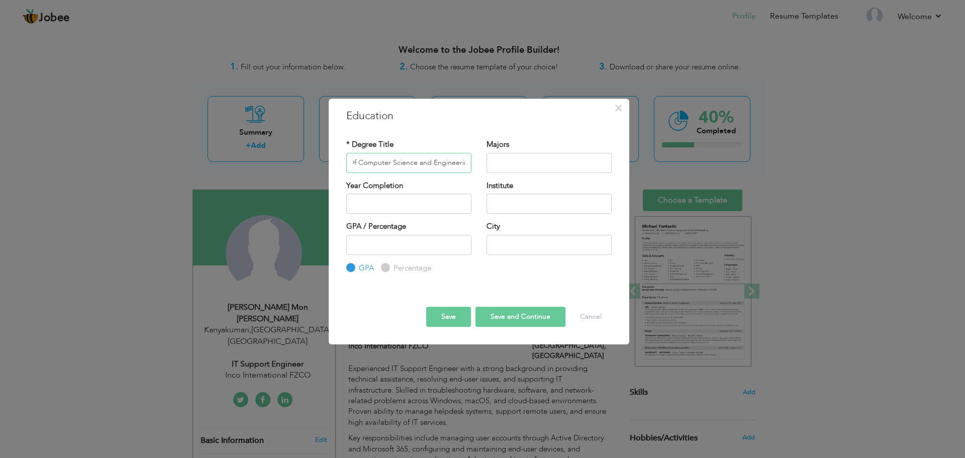
scroll to position [0, 39]
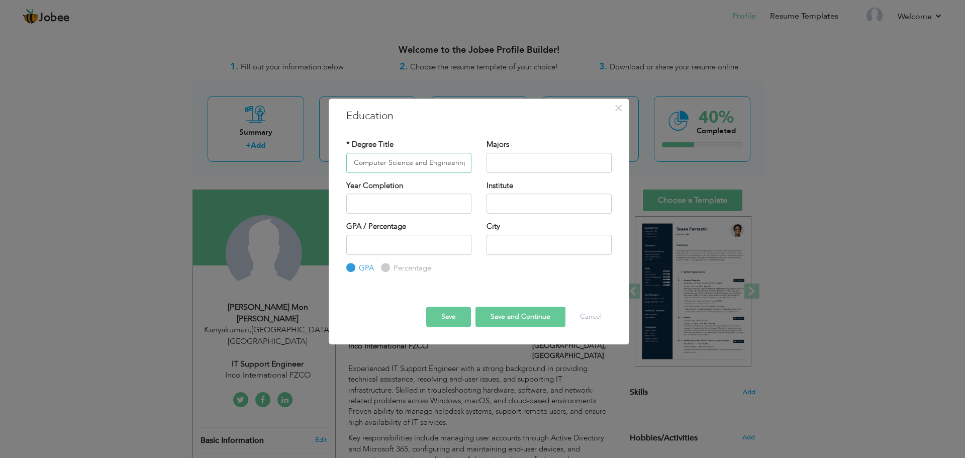
type input "Bachelor Of Computer Science and Engineering"
click at [511, 164] on input "text" at bounding box center [548, 163] width 125 height 20
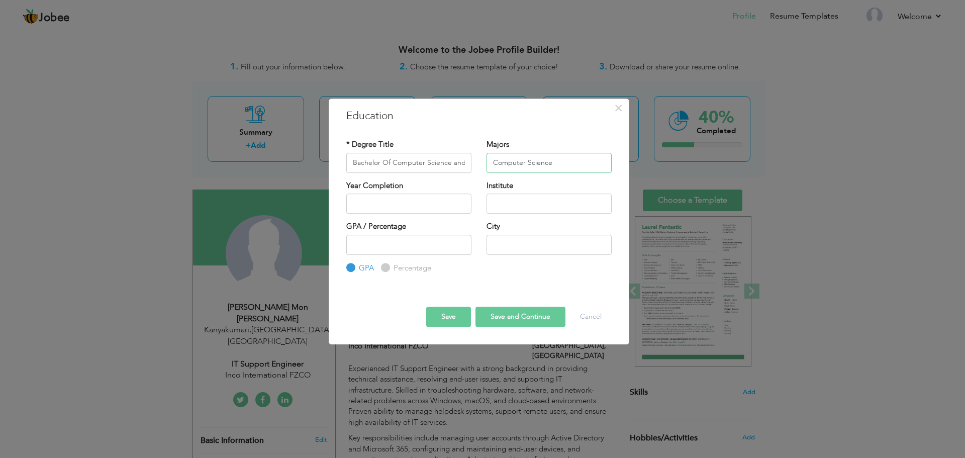
type input "Computer Science"
drag, startPoint x: 392, startPoint y: 163, endPoint x: 428, endPoint y: 164, distance: 35.7
click at [427, 163] on input "Bachelor Of Computer Science and Engineering" at bounding box center [408, 163] width 125 height 20
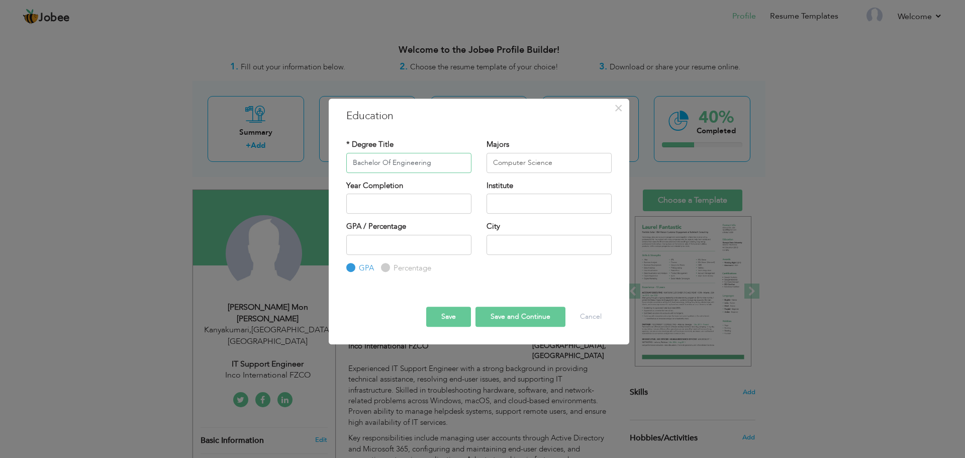
click at [439, 163] on input "Bachelor Of Engineering" at bounding box center [408, 163] width 125 height 20
type input "Bachelor Of Engineering"
click at [454, 213] on input "2025" at bounding box center [408, 203] width 125 height 20
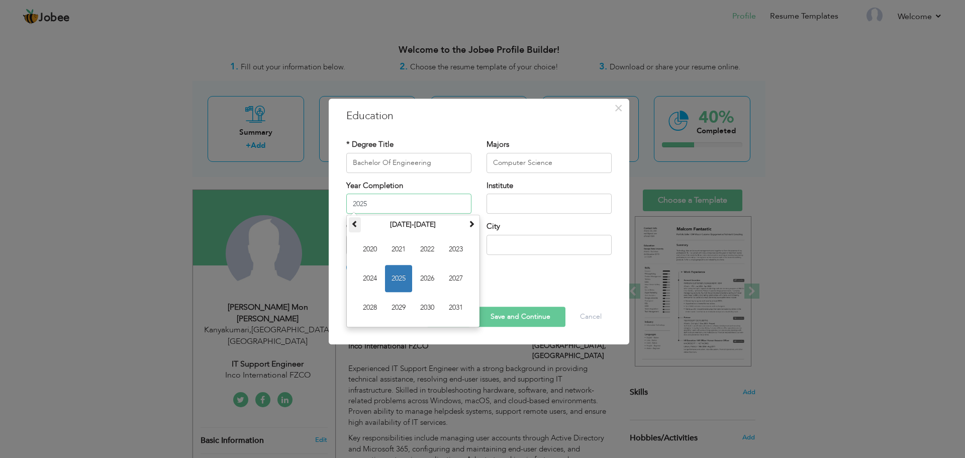
click at [358, 223] on span at bounding box center [354, 223] width 7 height 7
click at [423, 247] on span "2012" at bounding box center [427, 249] width 27 height 27
type input "2012"
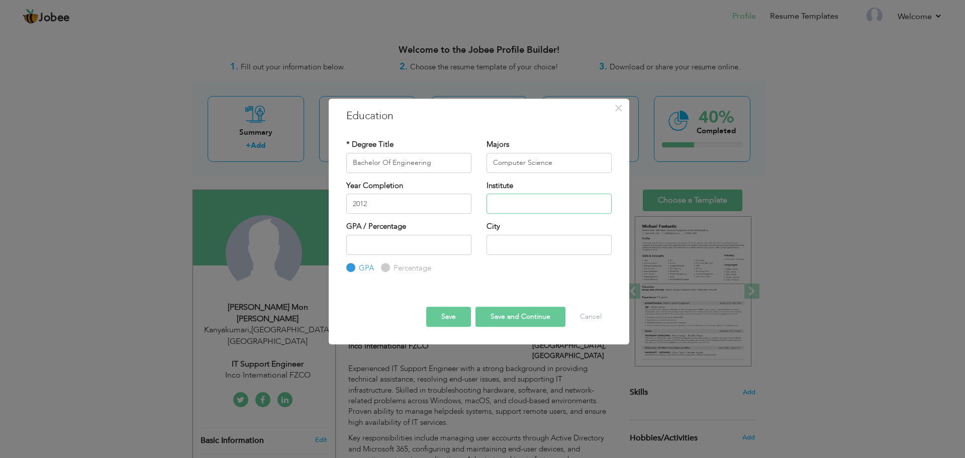
click at [514, 206] on input "text" at bounding box center [548, 203] width 125 height 20
type input "[PERSON_NAME] College of Engineering"
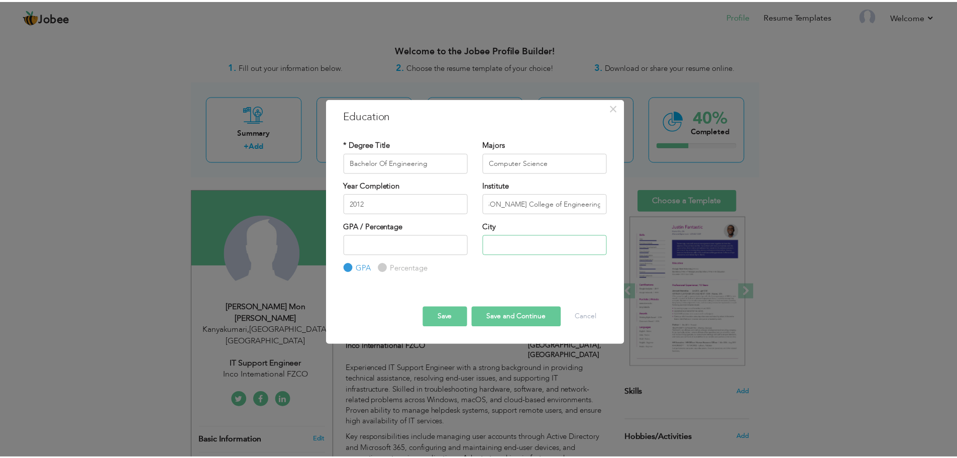
scroll to position [0, 0]
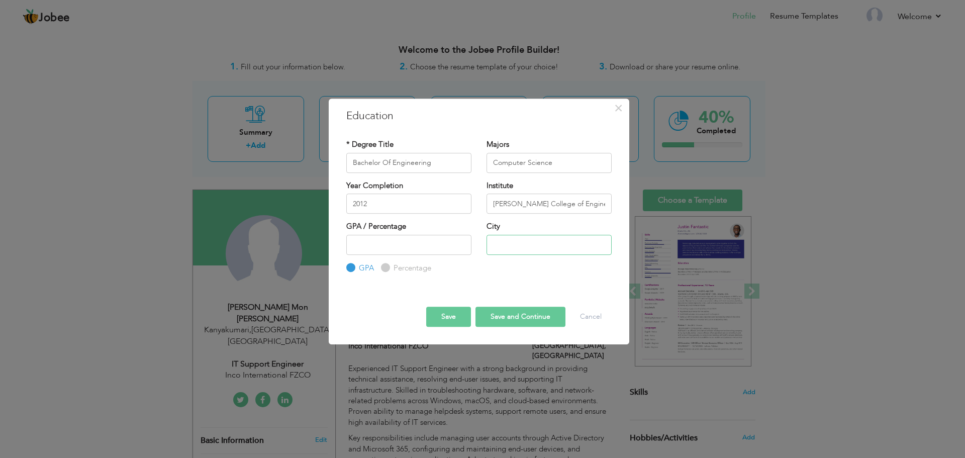
click at [527, 240] on input "text" at bounding box center [548, 245] width 125 height 20
click at [439, 243] on input "number" at bounding box center [408, 245] width 125 height 20
type input "6.9"
click at [481, 275] on div "* Degree Title Bachelor Of Engineering Majors Computer Science Year Completion …" at bounding box center [479, 207] width 280 height 150
click at [509, 230] on div "City" at bounding box center [548, 237] width 125 height 33
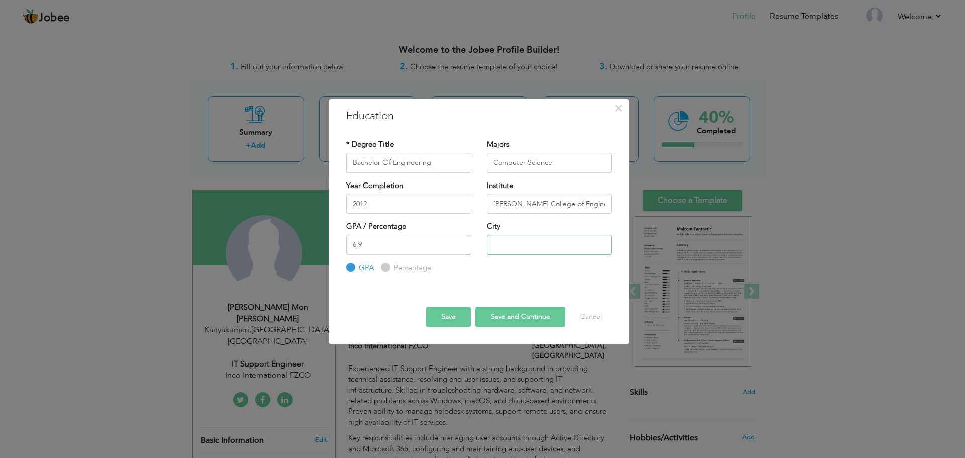
click at [511, 241] on input "text" at bounding box center [548, 245] width 125 height 20
type input "Kanyakumari"
click at [439, 320] on button "Save" at bounding box center [448, 317] width 45 height 20
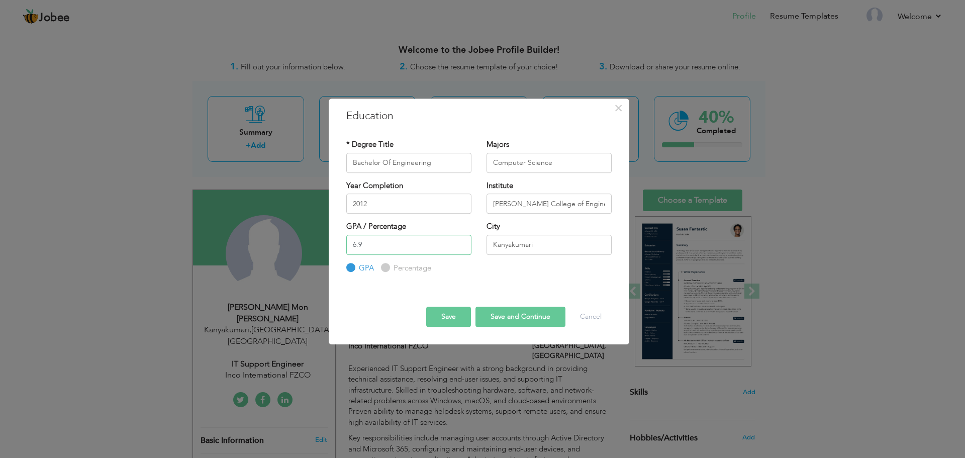
click at [437, 246] on input "6.9" at bounding box center [408, 245] width 125 height 20
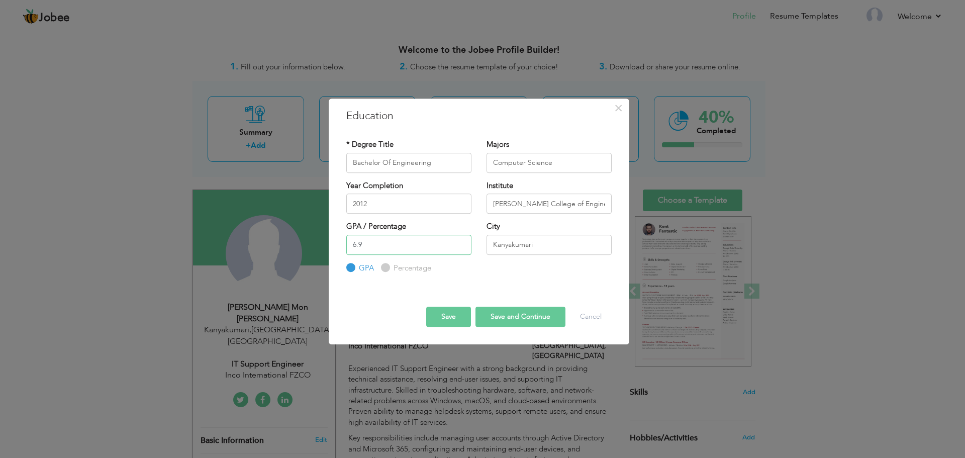
drag, startPoint x: 375, startPoint y: 249, endPoint x: 349, endPoint y: 249, distance: 26.6
click at [349, 249] on input "6.9" at bounding box center [408, 245] width 125 height 20
click at [413, 270] on label "Percentage" at bounding box center [411, 268] width 40 height 11
click at [387, 270] on input "Percentage" at bounding box center [384, 267] width 7 height 7
radio input "true"
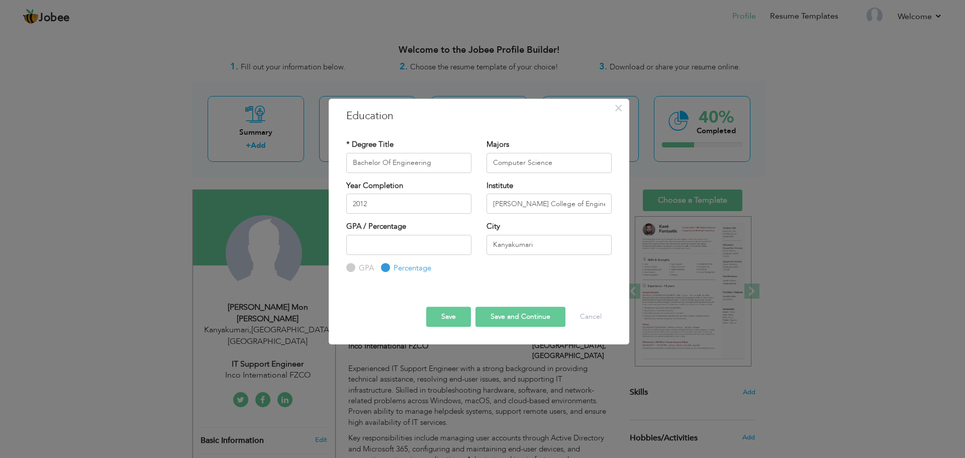
click at [360, 267] on label "GPA" at bounding box center [365, 268] width 18 height 11
click at [353, 267] on input "GPA" at bounding box center [349, 267] width 7 height 7
radio input "true"
click at [462, 249] on input "-1" at bounding box center [408, 245] width 125 height 20
click at [462, 249] on input "-5" at bounding box center [408, 245] width 125 height 20
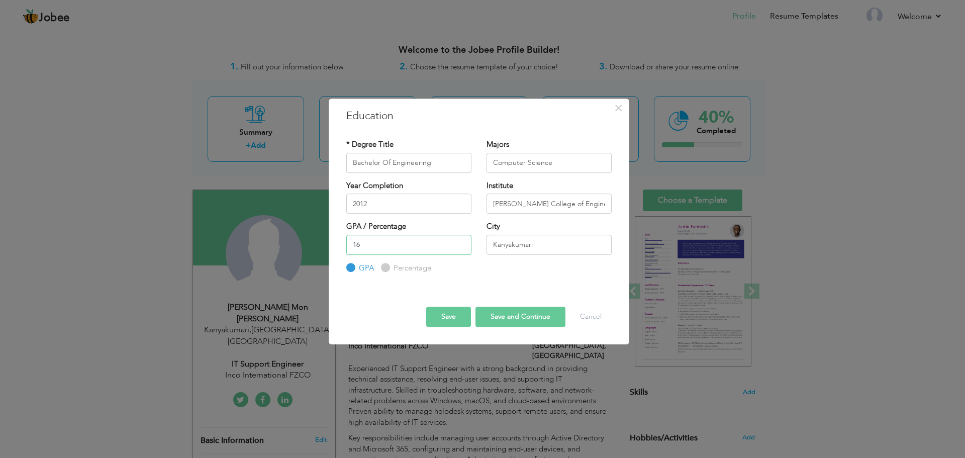
click at [460, 240] on input "16" at bounding box center [408, 245] width 125 height 20
click at [462, 244] on input "17" at bounding box center [408, 245] width 125 height 20
click at [461, 244] on input "18" at bounding box center [408, 245] width 125 height 20
click at [461, 244] on input "19" at bounding box center [408, 245] width 125 height 20
click at [461, 244] on input "20" at bounding box center [408, 245] width 125 height 20
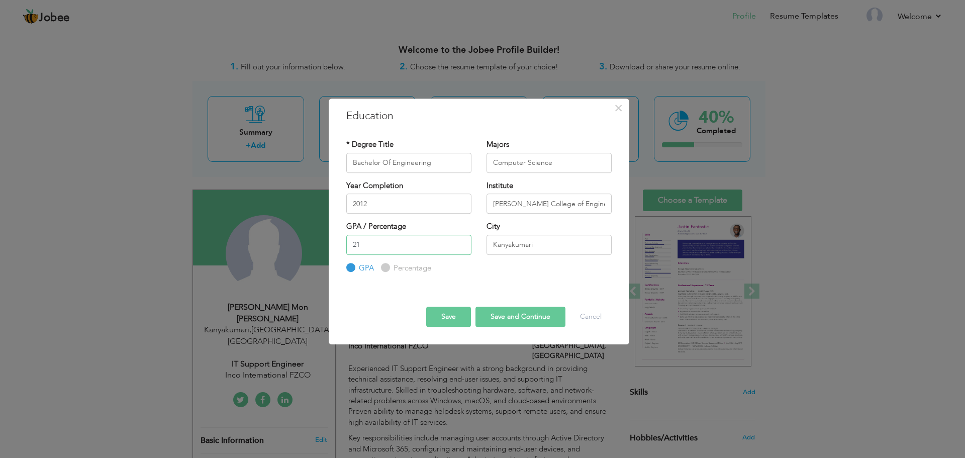
click at [461, 244] on input "21" at bounding box center [408, 245] width 125 height 20
click at [461, 244] on input "22" at bounding box center [408, 245] width 125 height 20
click at [461, 244] on input "23" at bounding box center [408, 245] width 125 height 20
click at [461, 244] on input "33" at bounding box center [408, 245] width 125 height 20
click at [460, 246] on input "8" at bounding box center [408, 245] width 125 height 20
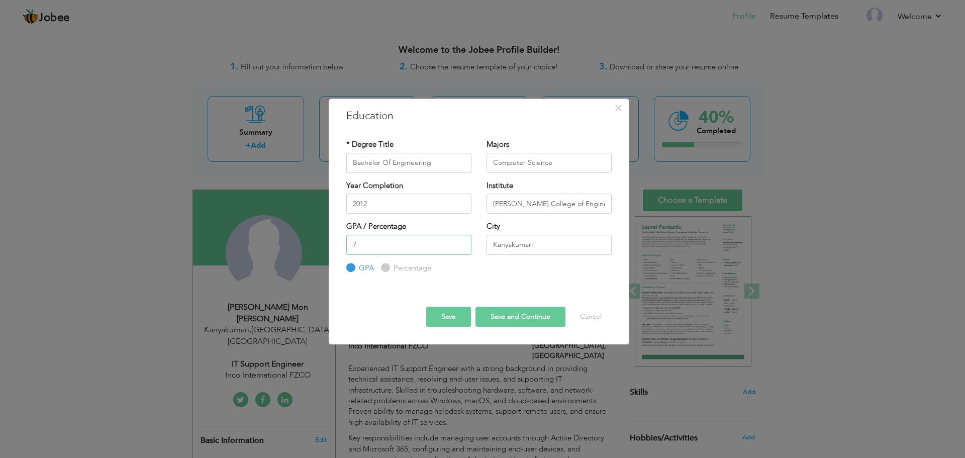
click at [461, 247] on input "7" at bounding box center [408, 245] width 125 height 20
click at [461, 247] on input "6" at bounding box center [408, 245] width 125 height 20
click at [459, 239] on input "6" at bounding box center [408, 245] width 125 height 20
type input "7"
click at [462, 241] on input "7" at bounding box center [408, 245] width 125 height 20
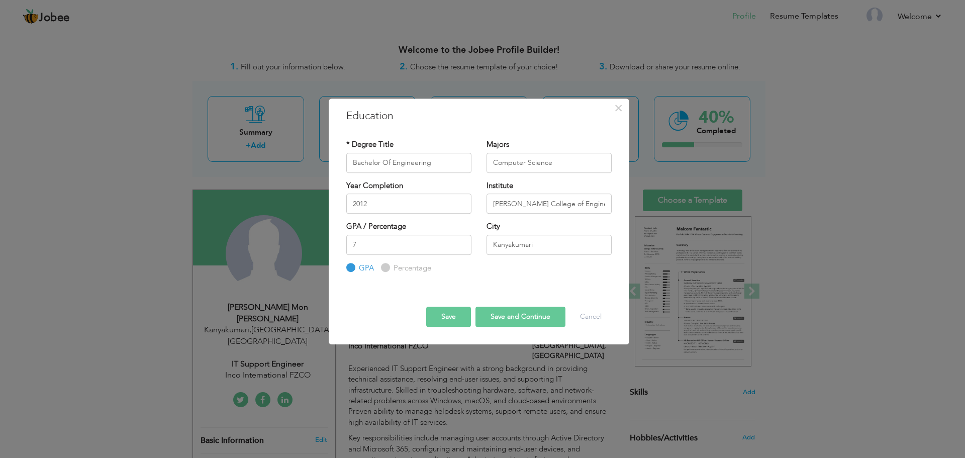
click at [488, 272] on div "GPA / Percentage 7 GPA Percentage City" at bounding box center [479, 247] width 280 height 52
click at [463, 319] on button "Save" at bounding box center [448, 317] width 45 height 20
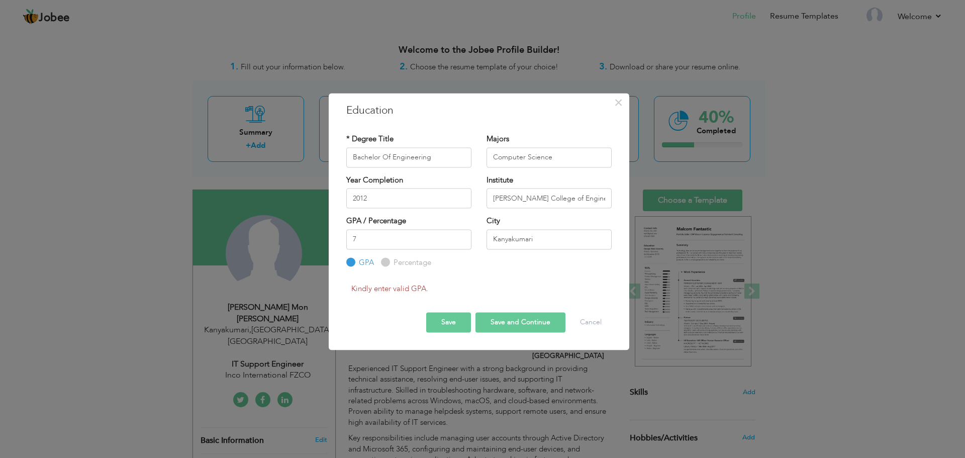
click at [466, 286] on div "Kindly enter valid GPA." at bounding box center [479, 290] width 280 height 13
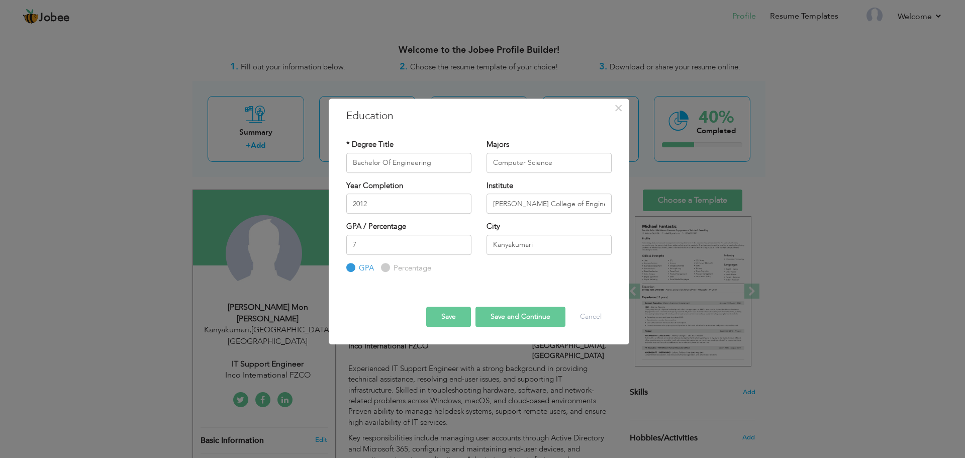
click at [391, 269] on label "Percentage" at bounding box center [411, 268] width 40 height 11
click at [387, 269] on input "Percentage" at bounding box center [384, 267] width 7 height 7
radio input "true"
click at [373, 248] on input "7" at bounding box center [408, 245] width 125 height 20
type input "70"
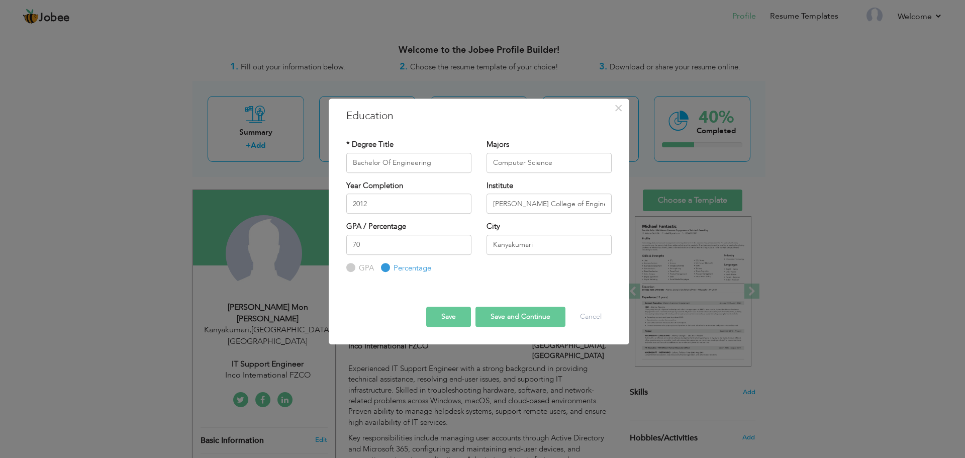
click at [457, 317] on button "Save" at bounding box center [448, 317] width 45 height 20
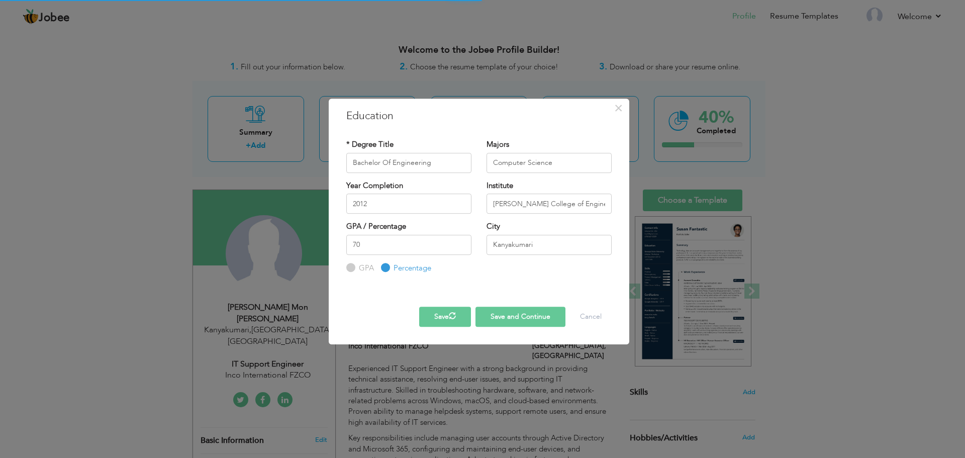
click at [350, 267] on input "GPA" at bounding box center [349, 267] width 7 height 7
radio input "true"
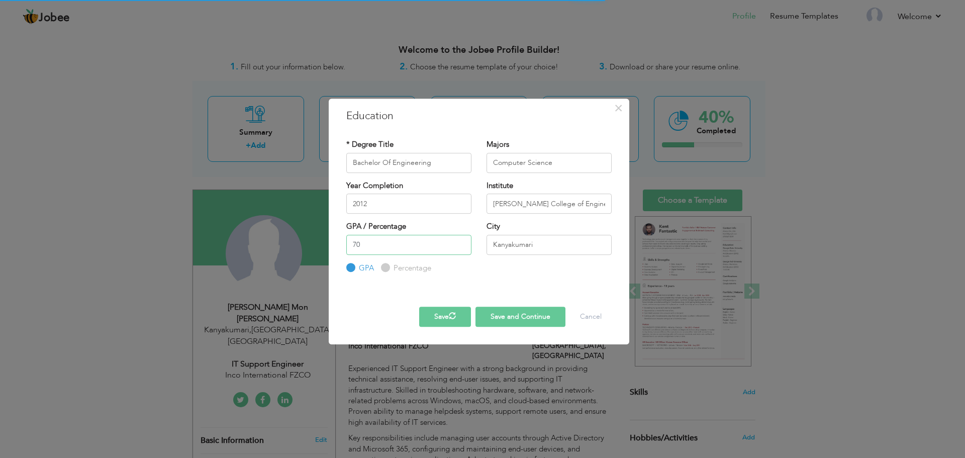
click at [387, 248] on input "70" at bounding box center [408, 245] width 125 height 20
type input "7"
click at [441, 316] on button "Save" at bounding box center [445, 317] width 52 height 20
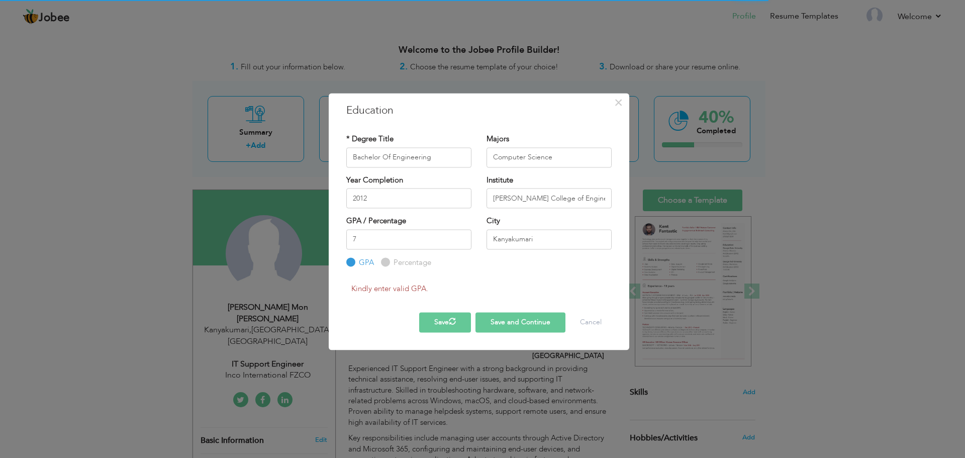
click at [441, 316] on button "Save" at bounding box center [445, 322] width 52 height 20
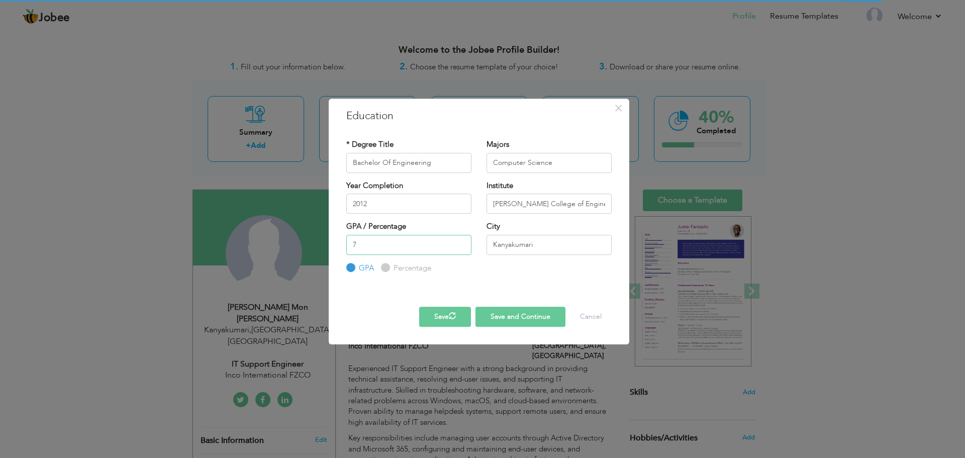
click at [379, 245] on input "7" at bounding box center [408, 245] width 125 height 20
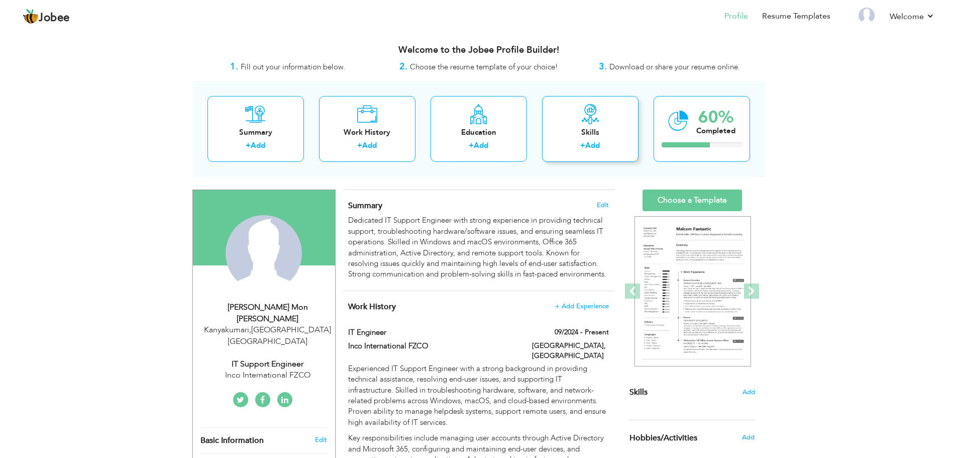
click at [600, 148] on link "Add" at bounding box center [592, 145] width 15 height 10
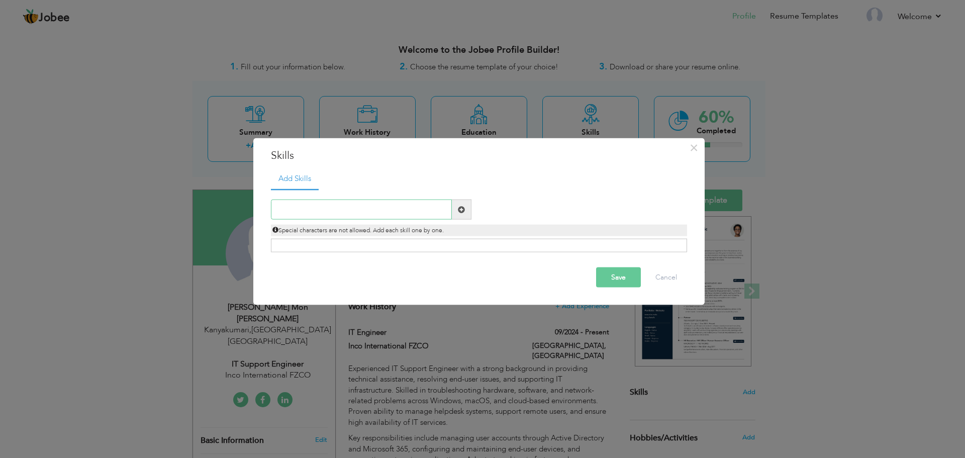
paste input "Microsoft 365 / Office 365 Support"
type input "Microsoft 365 / Office 365 Support"
click at [462, 207] on span at bounding box center [461, 209] width 7 height 7
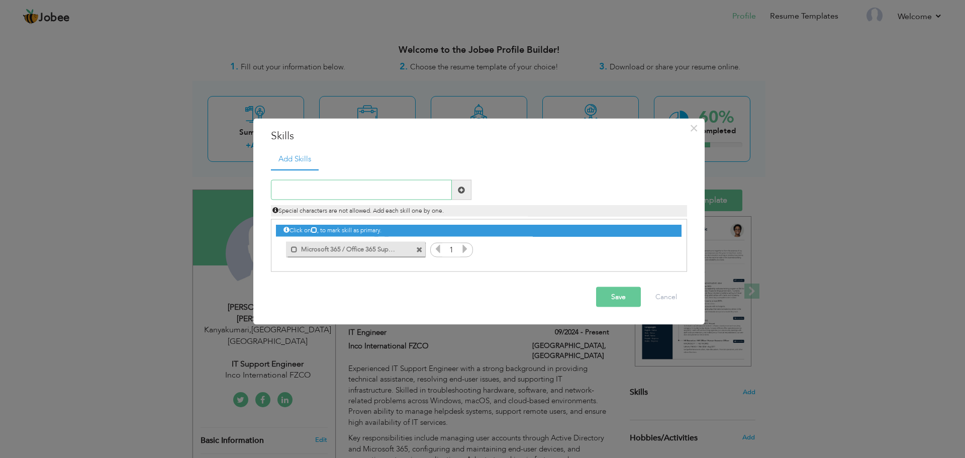
click at [403, 197] on input "text" at bounding box center [361, 190] width 181 height 20
paste input "Active Directory & Group Policy"
type input "Active Directory & Group Policy"
click at [461, 189] on span at bounding box center [461, 189] width 7 height 7
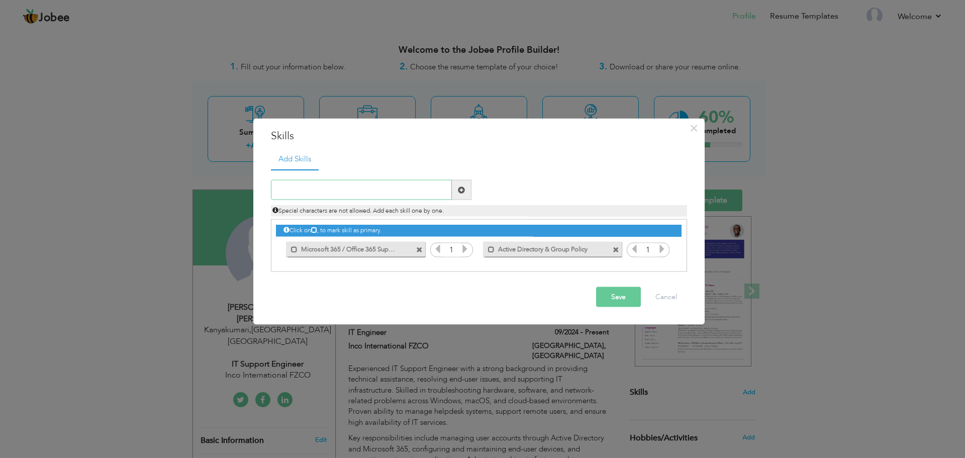
paste input "Azure Active Directory"
type input "Azure Active Directory"
click at [461, 188] on span at bounding box center [461, 189] width 7 height 7
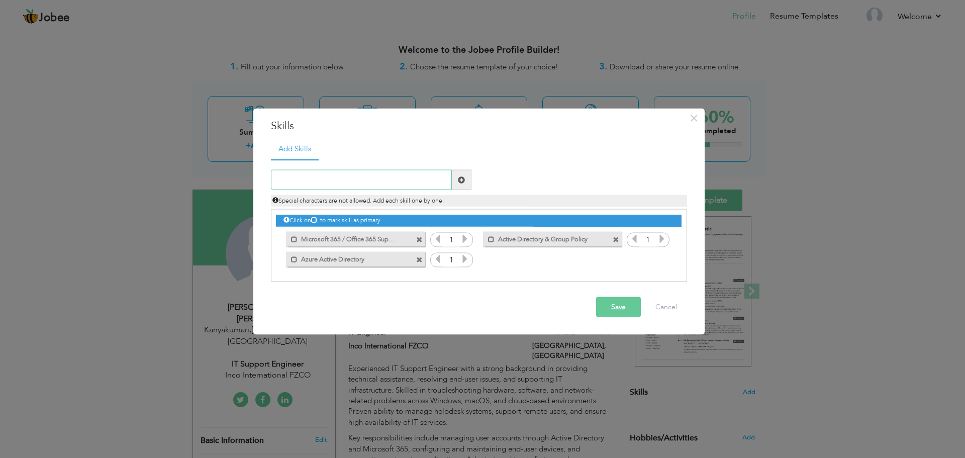
paste input "Printer & Peripheral Support"
type input "Printer & Peripheral Support"
click at [463, 180] on span at bounding box center [461, 179] width 7 height 7
paste input "Basic Networking (TCP/IP, DNS, DHCP)"
type input "Basic Networking (TCP/IP, DNS, DHCP)"
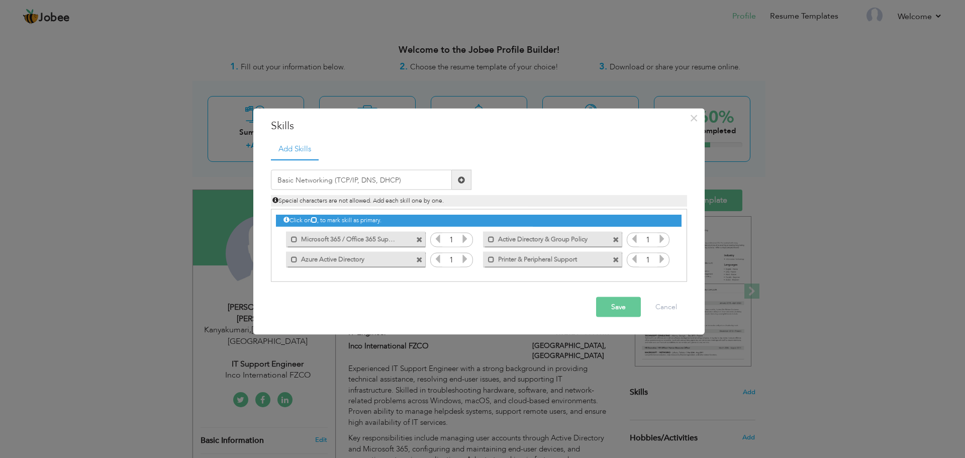
click at [464, 180] on span at bounding box center [461, 179] width 7 height 7
click at [421, 180] on input "text" at bounding box center [361, 180] width 181 height 20
paste input "Basic Networking (TCP/IP, DNS, DHCP)"
click at [359, 179] on input "Basic Networking (TCP/IP, DNS, DHCP)" at bounding box center [361, 180] width 181 height 20
click at [378, 180] on input "Basic Networking (TCP/IP DNS, DHCP)" at bounding box center [361, 180] width 181 height 20
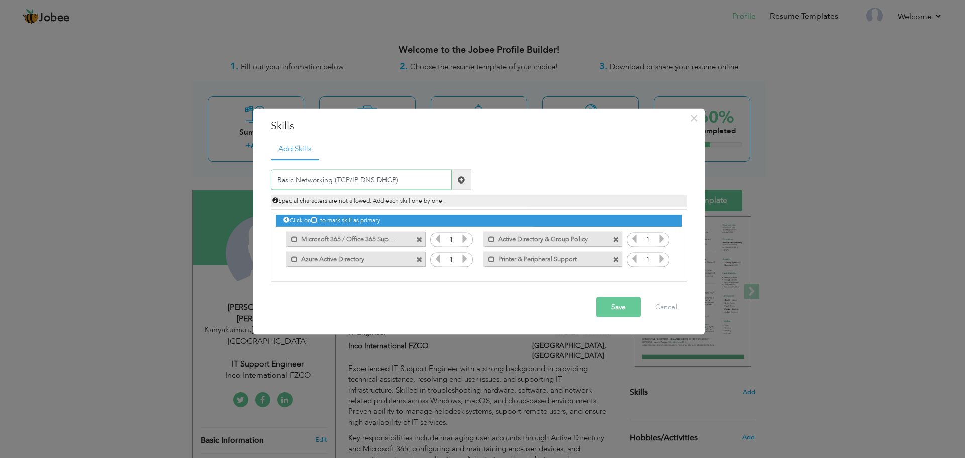
click at [356, 176] on input "Basic Networking (TCP/IP DNS DHCP)" at bounding box center [361, 180] width 181 height 20
type input "Basic Networking (TCP/IP DNS DHCP)"
click at [462, 179] on span at bounding box center [461, 179] width 7 height 7
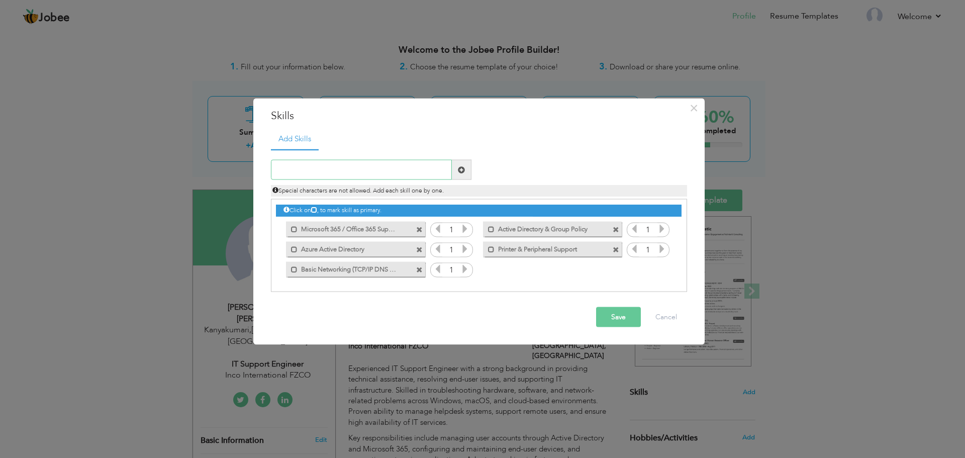
click at [377, 167] on input "text" at bounding box center [361, 170] width 181 height 20
paste input "Antivirus & Endpoint Protection Tools"
type input "Antivirus & Endpoint Protection Tools"
click at [464, 164] on span at bounding box center [462, 170] width 20 height 20
click at [368, 171] on input "text" at bounding box center [361, 170] width 181 height 20
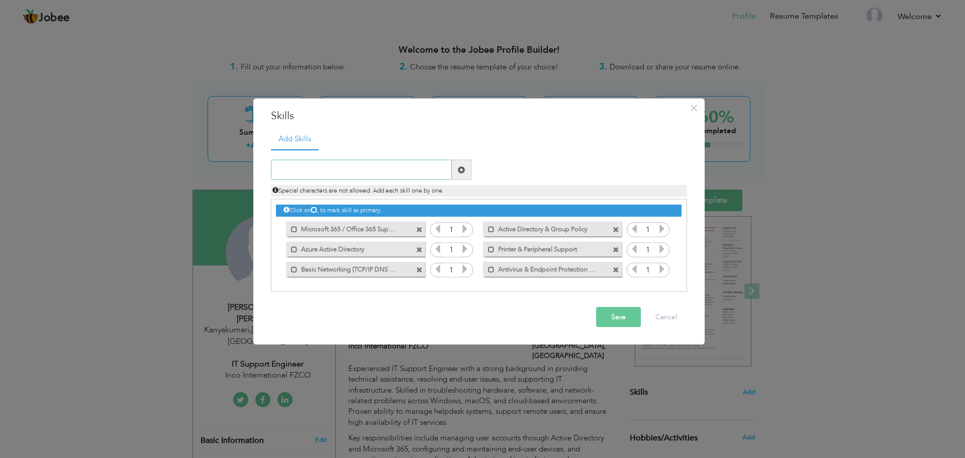
paste input "IT Asset Management"
type input "IT Asset Management"
click at [613, 321] on button "Save" at bounding box center [618, 317] width 45 height 20
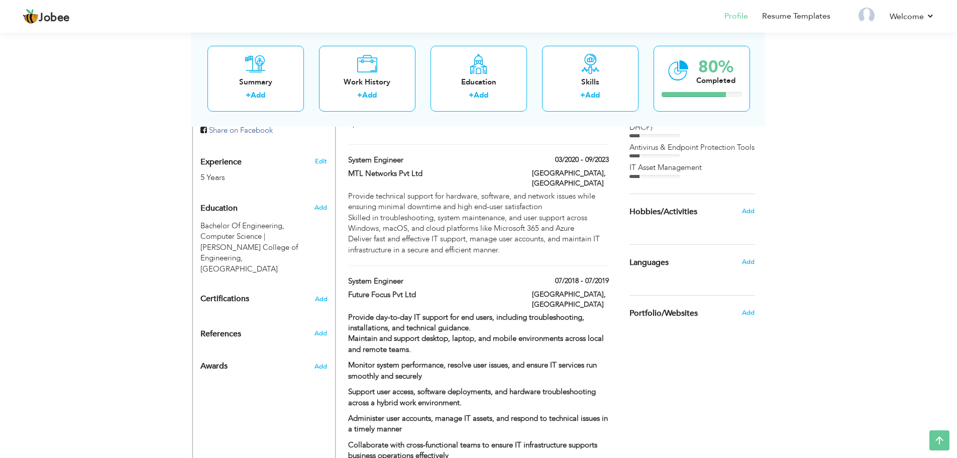
scroll to position [380, 0]
click at [752, 262] on span "Add" at bounding box center [748, 260] width 13 height 9
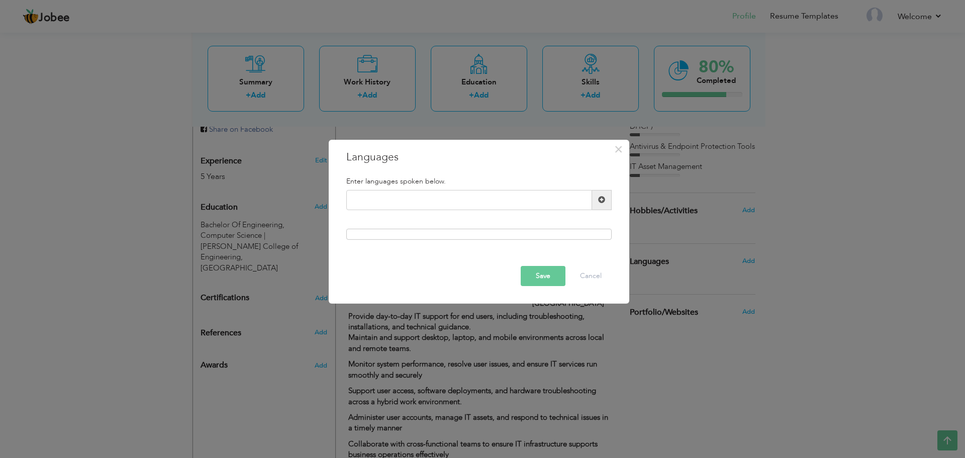
click at [541, 230] on div at bounding box center [478, 234] width 265 height 11
click at [539, 236] on div at bounding box center [478, 234] width 265 height 11
click at [536, 196] on input "text" at bounding box center [469, 200] width 246 height 20
type input "English"
click at [513, 221] on div "Enter languages spoken below. English Please enter a valid language." at bounding box center [479, 208] width 280 height 78
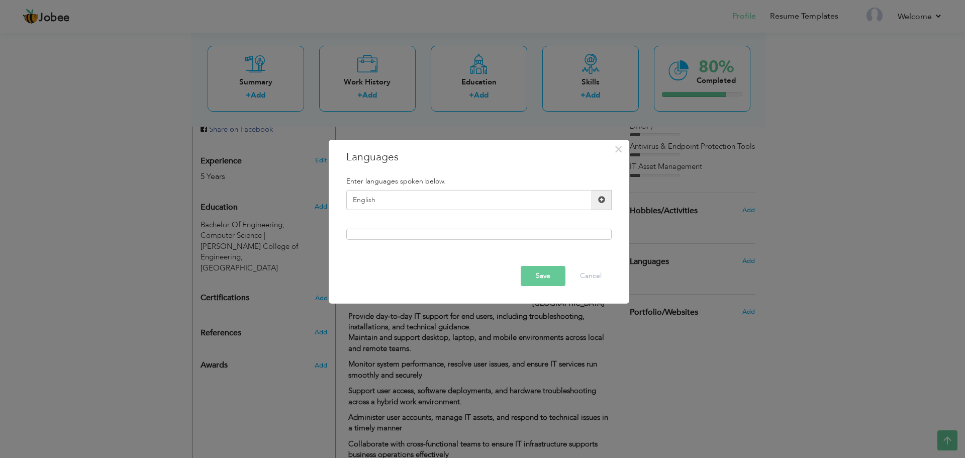
click at [604, 200] on span at bounding box center [601, 199] width 7 height 7
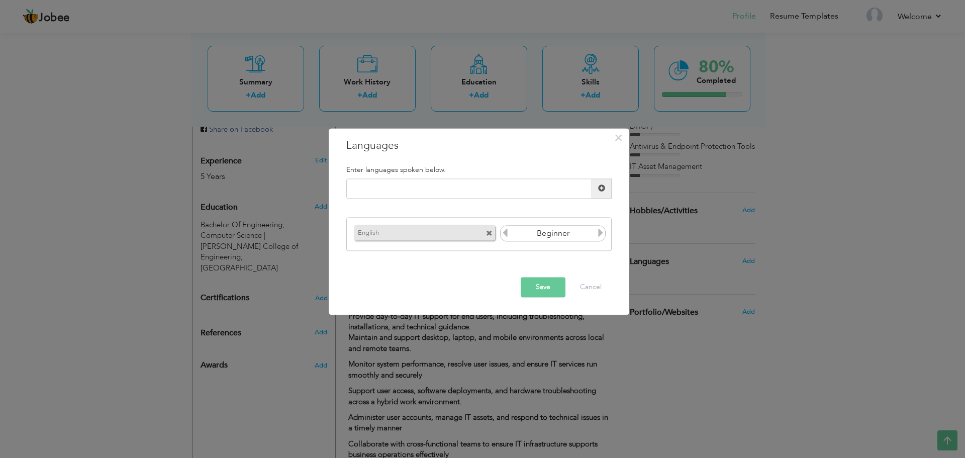
click at [600, 234] on icon at bounding box center [600, 233] width 9 height 9
click at [501, 234] on icon at bounding box center [504, 233] width 9 height 9
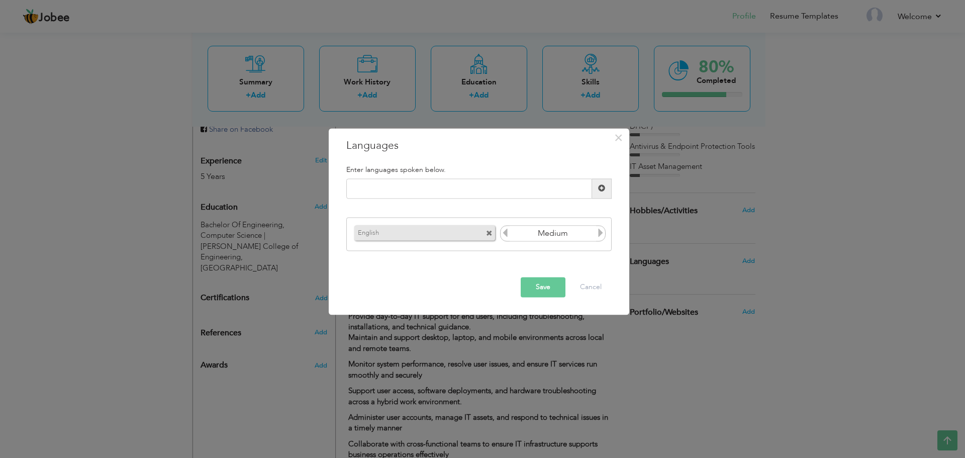
click at [504, 232] on icon at bounding box center [504, 233] width 9 height 9
click at [598, 234] on icon at bounding box center [600, 233] width 9 height 9
click at [601, 185] on span at bounding box center [601, 188] width 7 height 7
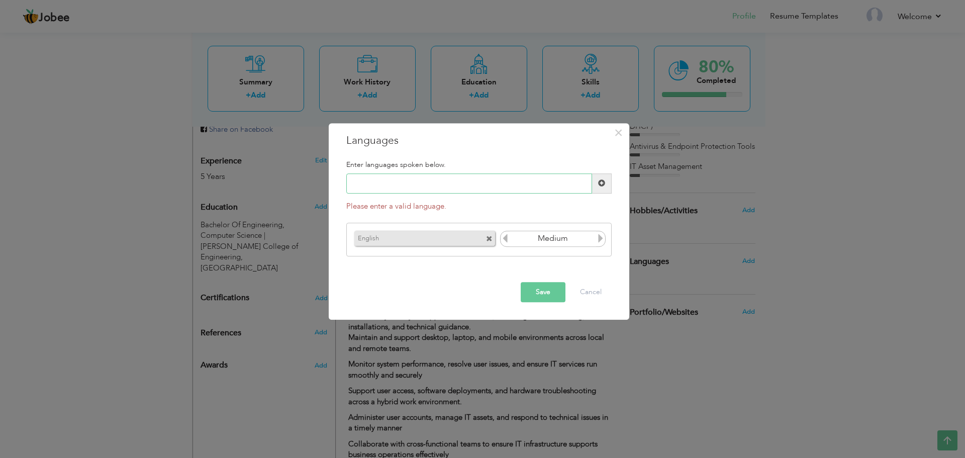
click at [545, 185] on input "text" at bounding box center [469, 183] width 246 height 20
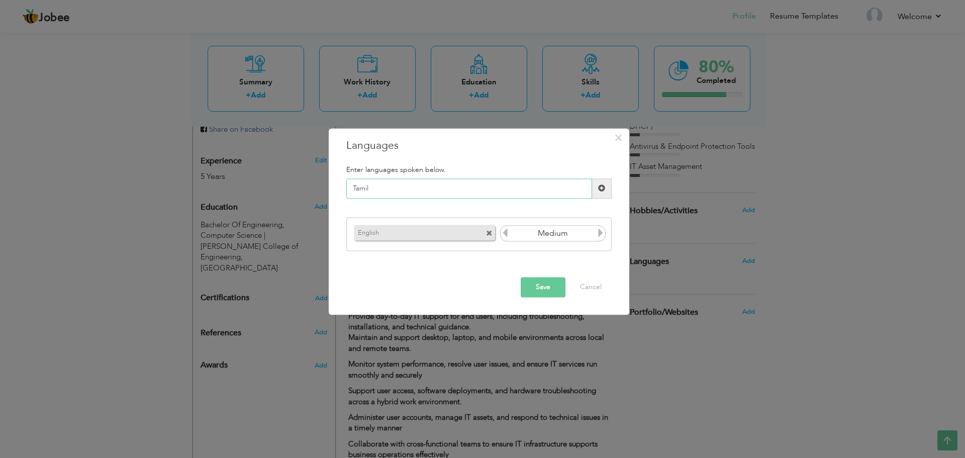
type input "Tamil"
click at [603, 187] on span at bounding box center [601, 188] width 7 height 7
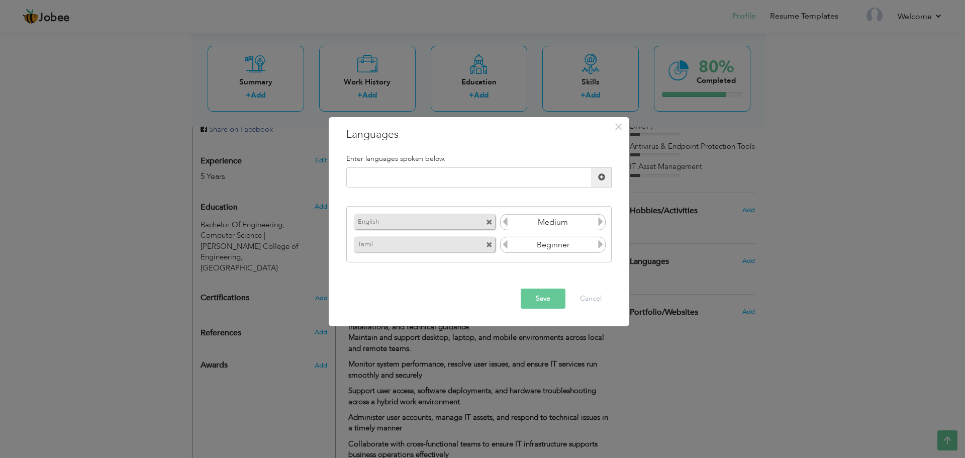
click at [600, 243] on icon at bounding box center [600, 244] width 9 height 9
click at [600, 242] on icon at bounding box center [600, 244] width 9 height 9
click at [599, 242] on icon at bounding box center [600, 244] width 9 height 9
click at [533, 177] on input "text" at bounding box center [469, 177] width 246 height 20
type input "Malayalam"
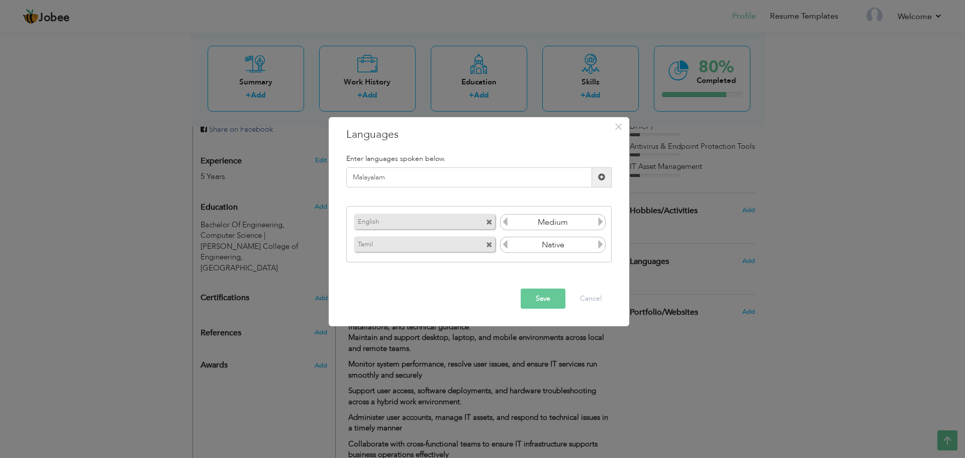
click at [601, 177] on span at bounding box center [601, 176] width 7 height 7
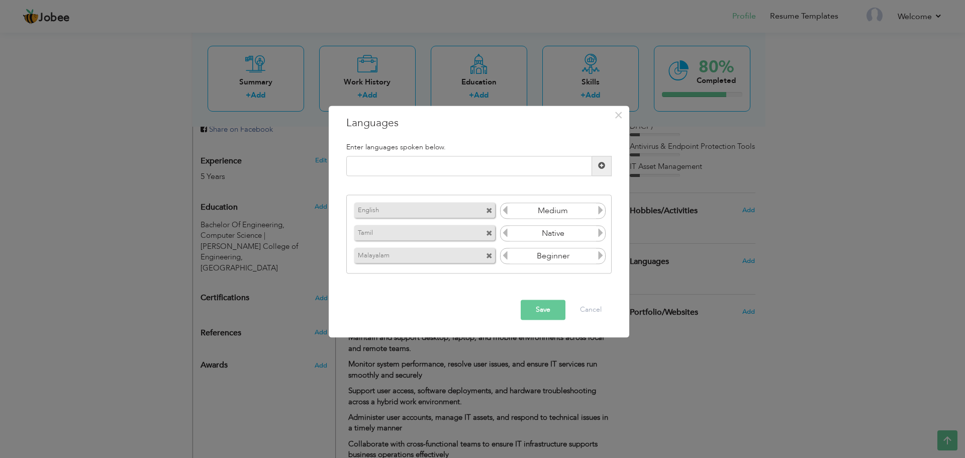
click at [598, 255] on icon at bounding box center [600, 255] width 9 height 9
click at [596, 253] on icon at bounding box center [600, 255] width 9 height 9
click at [506, 256] on icon at bounding box center [504, 255] width 9 height 9
click at [552, 168] on input "text" at bounding box center [469, 166] width 246 height 20
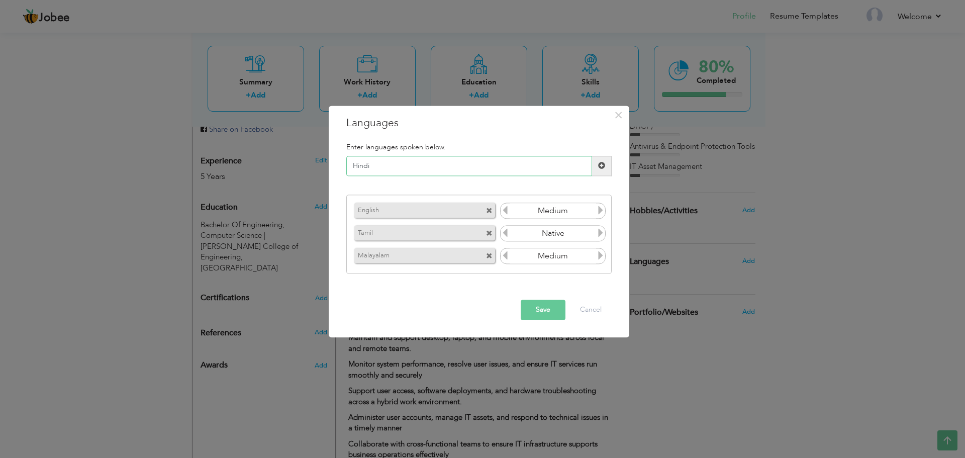
type input "Hindi"
click at [600, 163] on span at bounding box center [601, 165] width 7 height 7
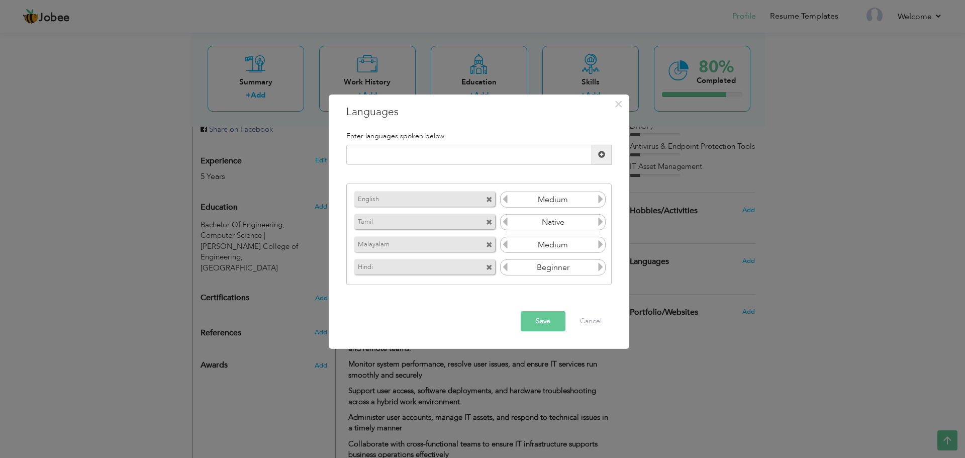
click at [552, 319] on button "Save" at bounding box center [543, 321] width 45 height 20
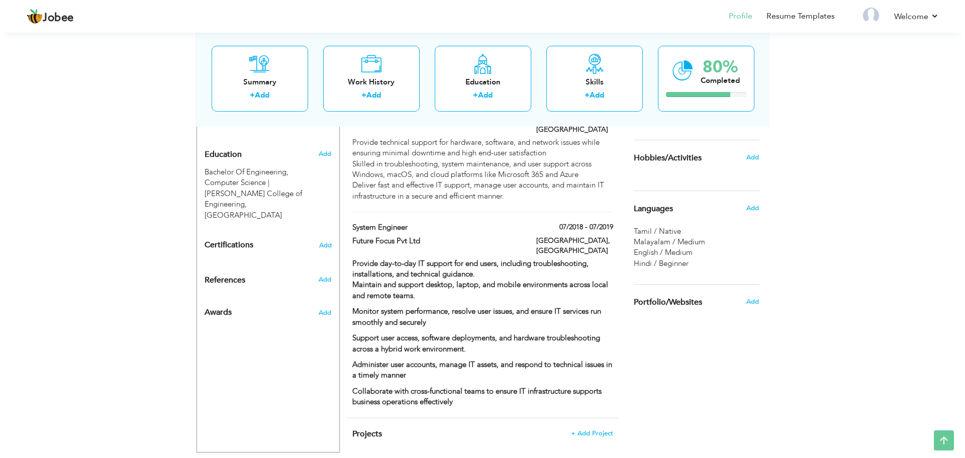
scroll to position [455, 0]
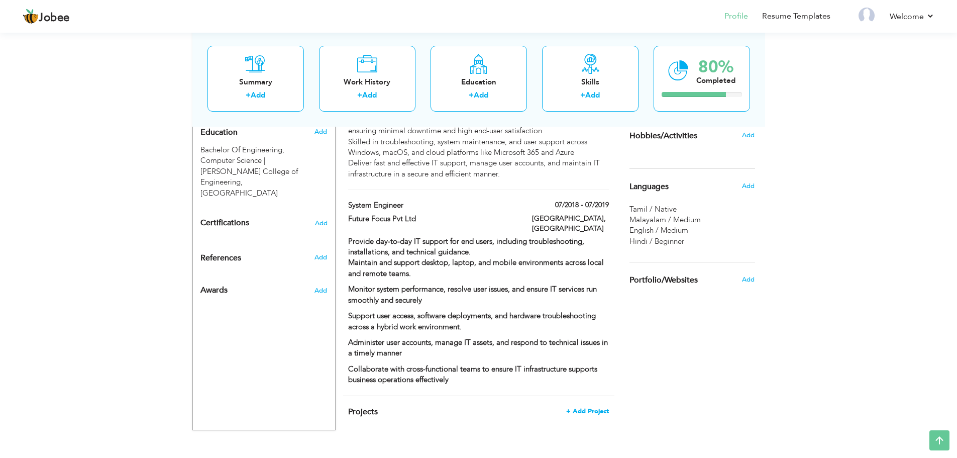
click at [591, 408] on span "+ Add Project" at bounding box center [587, 411] width 43 height 7
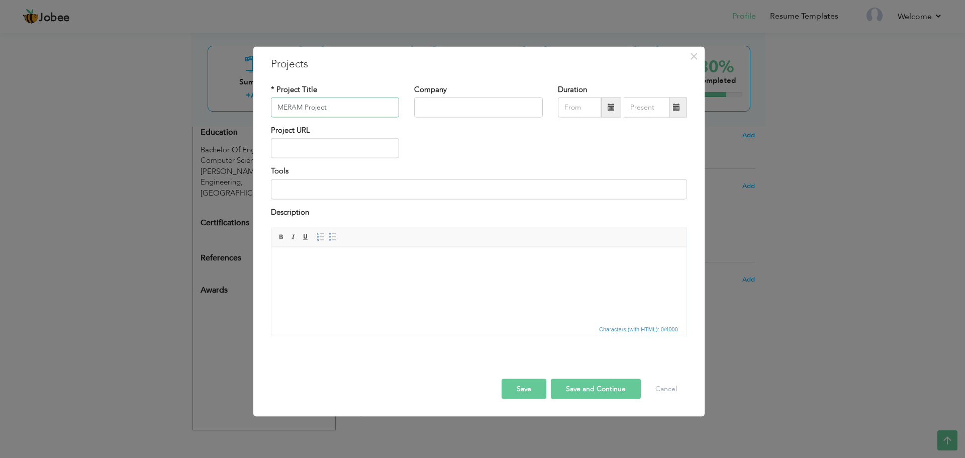
type input "MERAM Project"
click at [470, 104] on input "text" at bounding box center [478, 107] width 129 height 20
drag, startPoint x: 449, startPoint y: 107, endPoint x: 403, endPoint y: 108, distance: 46.8
click at [401, 108] on div "* Project Title MERAM Project Company Inco Duration" at bounding box center [478, 104] width 431 height 41
type input "Adnoc"
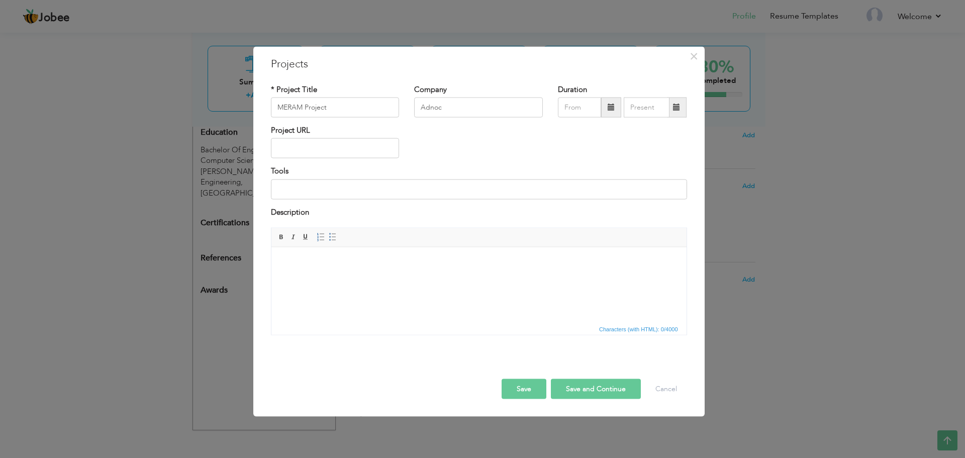
click at [570, 160] on div "Project URL" at bounding box center [478, 145] width 431 height 41
click at [505, 99] on input "Adnoc" at bounding box center [478, 107] width 129 height 20
click at [500, 135] on div "Project URL" at bounding box center [478, 145] width 431 height 41
click at [580, 106] on input "09/2025" at bounding box center [579, 107] width 43 height 20
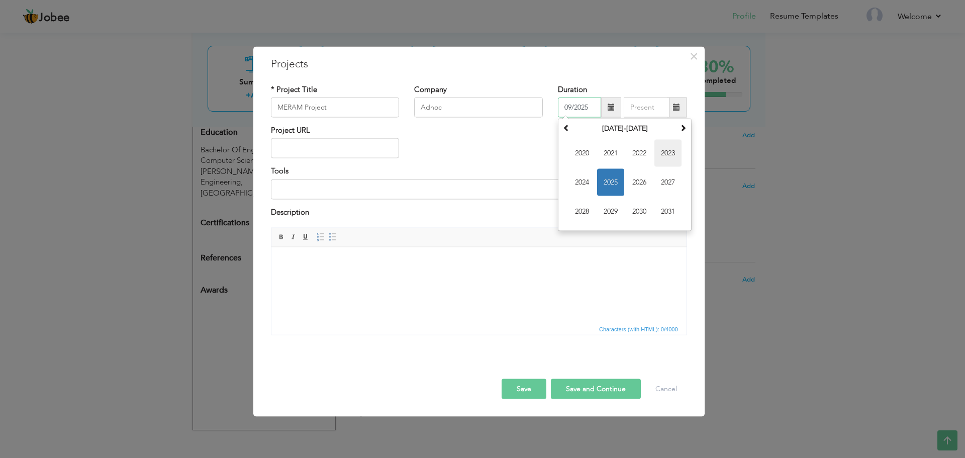
click at [664, 155] on span "2023" at bounding box center [667, 153] width 27 height 27
click at [680, 127] on span at bounding box center [682, 127] width 7 height 7
click at [584, 209] on span "Sep" at bounding box center [581, 211] width 27 height 27
type input "09/2024"
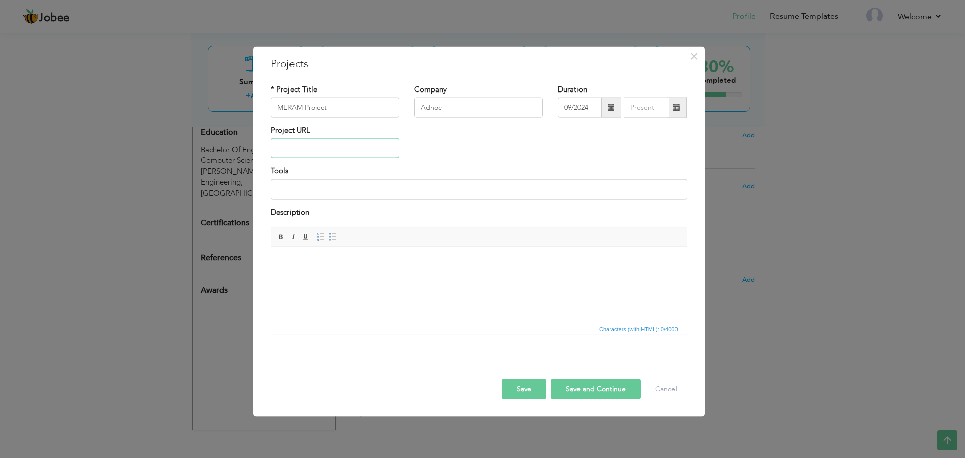
click at [372, 150] on input "text" at bounding box center [335, 148] width 129 height 20
click at [388, 190] on input at bounding box center [479, 189] width 416 height 20
paste input "ServiceNow / Jira Service Desk / Freshdesk TeamViewer / AnyDesk / Remote Deskto…"
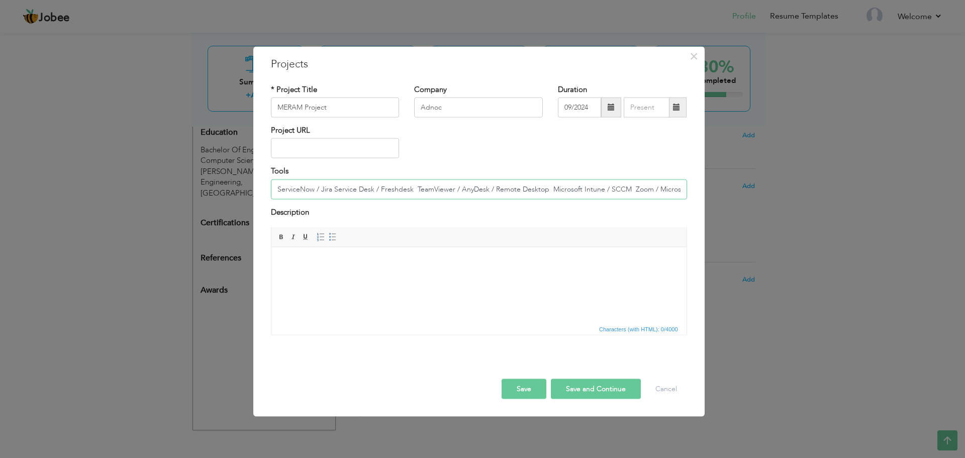
scroll to position [0, 93]
type input "ServiceNow / Jira Service Desk / Freshdesk TeamViewer / AnyDesk / Remote Deskto…"
click at [405, 277] on html at bounding box center [478, 262] width 415 height 31
click at [580, 387] on button "Save and Continue" at bounding box center [596, 389] width 90 height 20
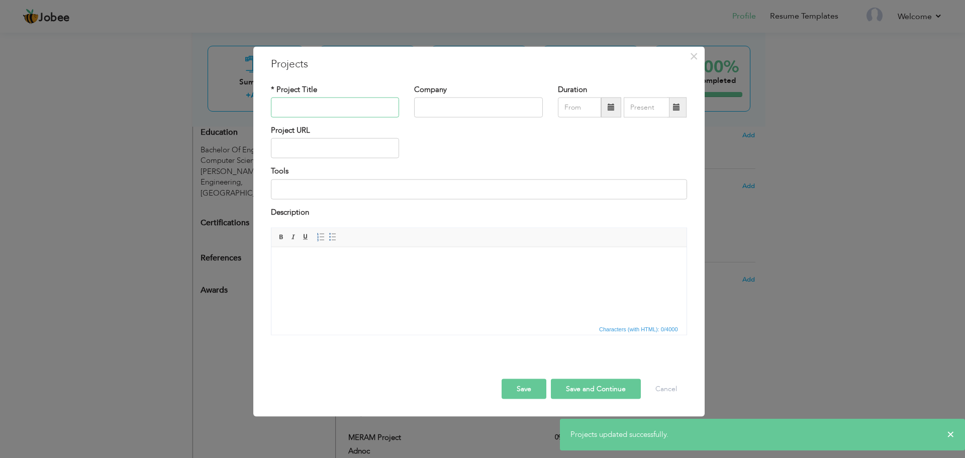
click at [367, 100] on input "text" at bounding box center [335, 107] width 129 height 20
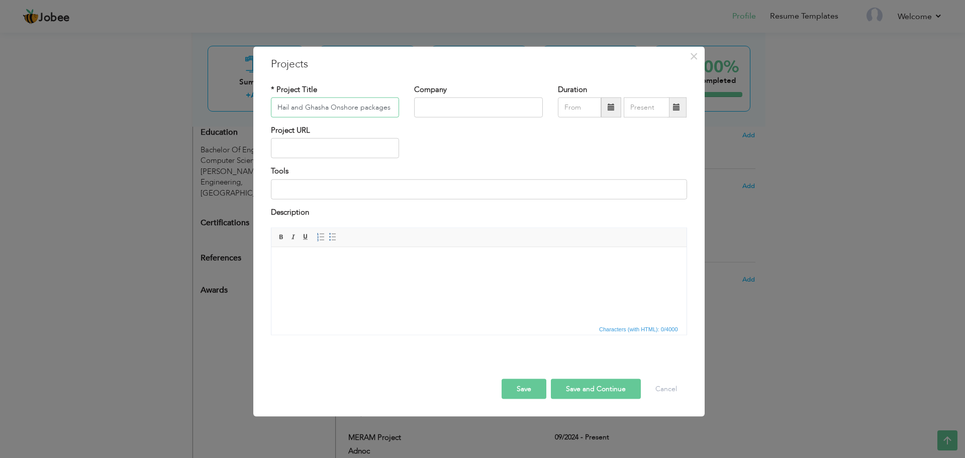
type input "Hail and Ghasha Onshore packages"
click at [463, 108] on input "text" at bounding box center [478, 107] width 129 height 20
type input "Adnoc"
click at [581, 109] on input "text" at bounding box center [579, 107] width 43 height 20
click at [584, 211] on span "Sep" at bounding box center [581, 211] width 27 height 27
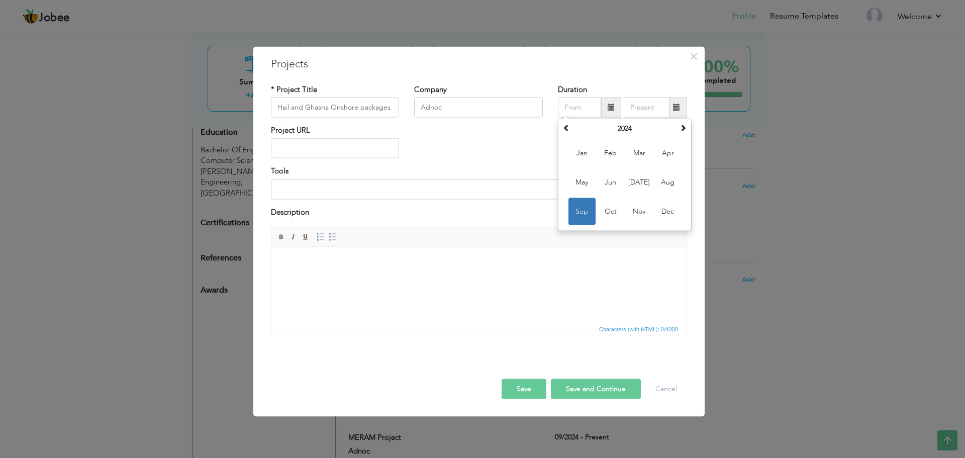
type input "09/2024"
click at [367, 191] on input at bounding box center [479, 189] width 416 height 20
paste input "ServiceNow / Jira Service Desk / Freshdesk TeamViewer / AnyDesk / Remote Deskto…"
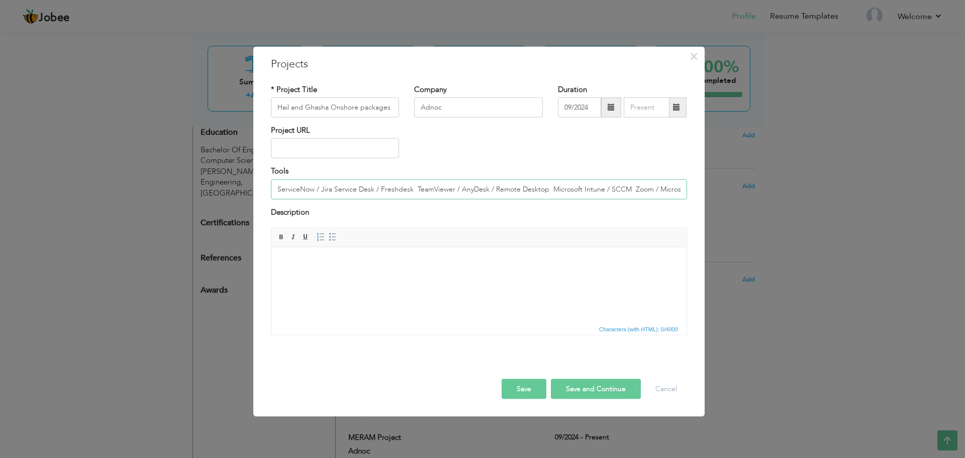
scroll to position [0, 93]
type input "ServiceNow / Jira Service Desk / Freshdesk TeamViewer / AnyDesk / Remote Deskto…"
click at [365, 267] on html at bounding box center [478, 262] width 415 height 31
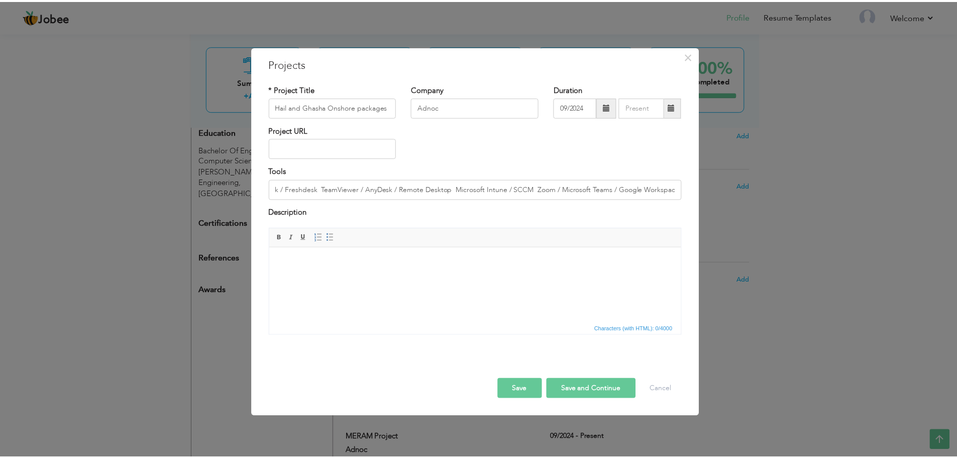
scroll to position [0, 0]
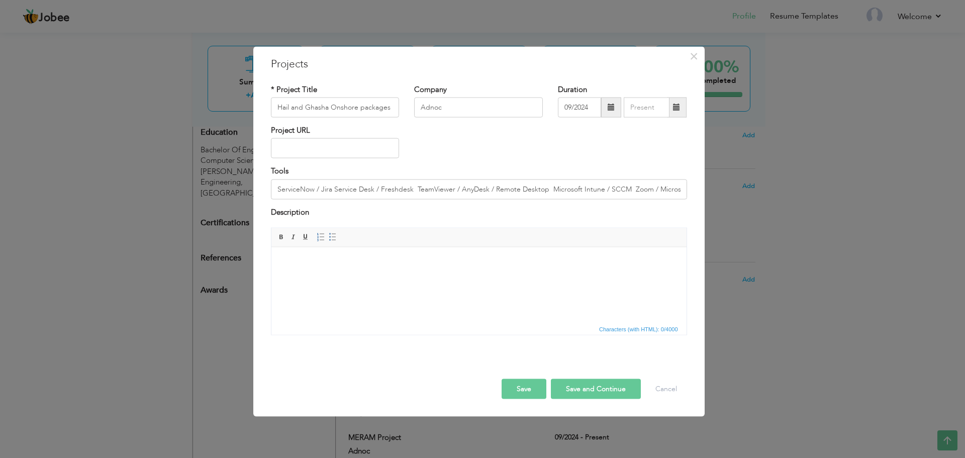
click at [542, 388] on button "Save" at bounding box center [523, 389] width 45 height 20
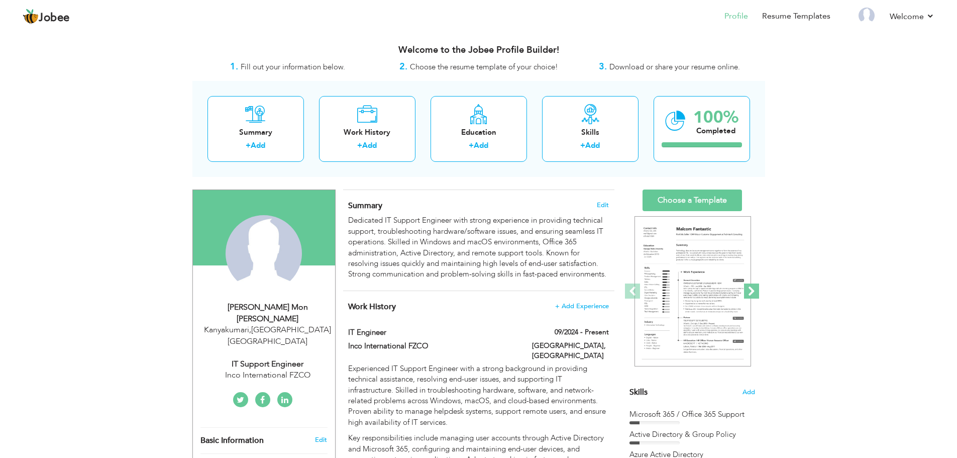
click at [752, 294] on span at bounding box center [751, 290] width 15 height 15
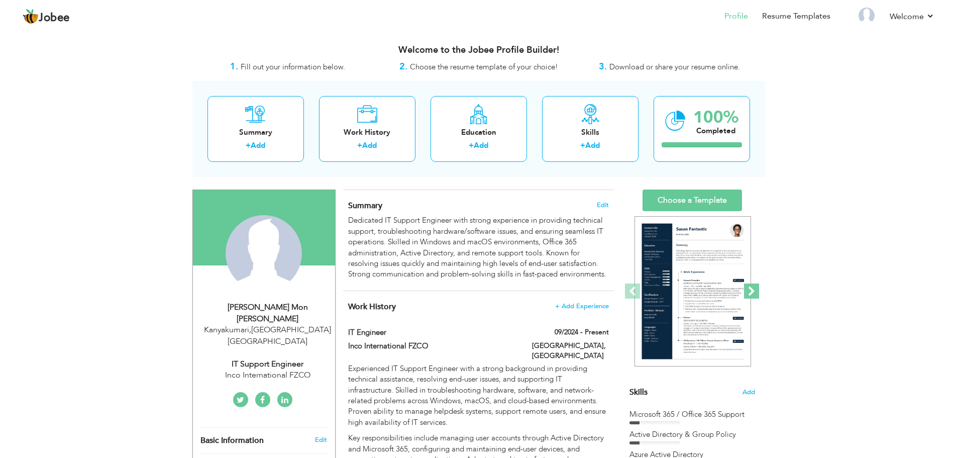
click at [752, 295] on span at bounding box center [751, 290] width 15 height 15
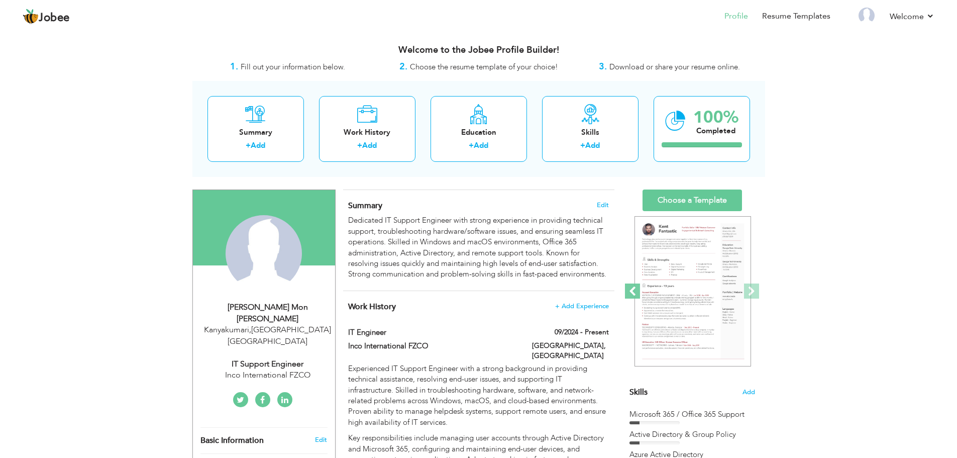
click at [634, 289] on span at bounding box center [632, 290] width 15 height 15
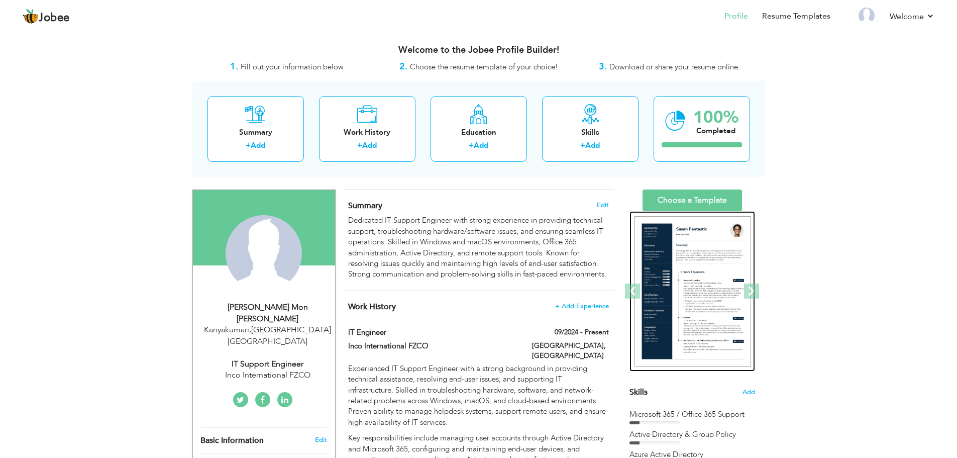
click at [695, 240] on img at bounding box center [693, 291] width 117 height 151
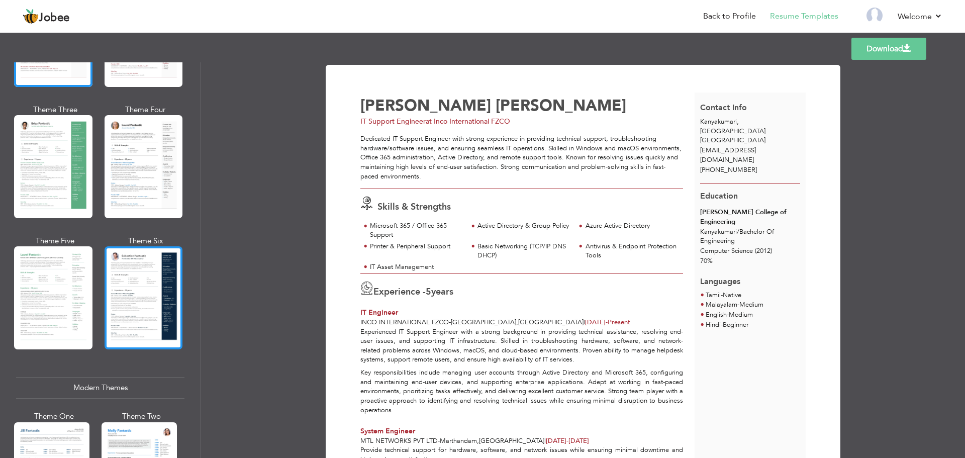
scroll to position [150, 0]
click at [157, 279] on div at bounding box center [144, 297] width 78 height 103
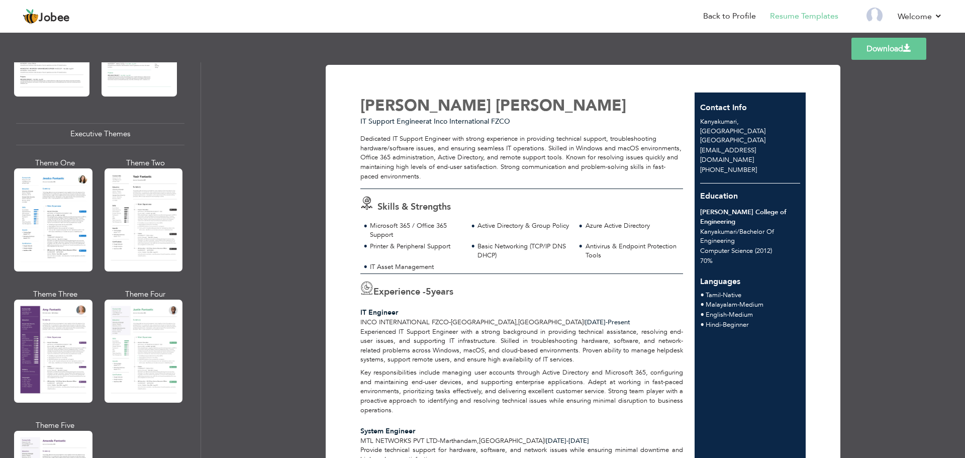
scroll to position [703, 0]
click at [50, 329] on div at bounding box center [53, 350] width 78 height 103
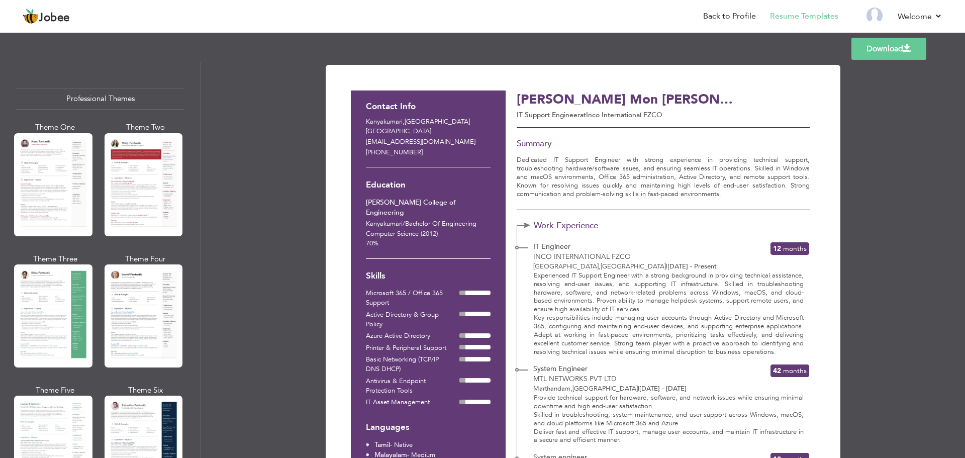
scroll to position [0, 0]
click at [882, 208] on div "Download Contact Info Kanyakumari , [GEOGRAPHIC_DATA] [GEOGRAPHIC_DATA] [EMAIL_…" at bounding box center [583, 259] width 764 height 395
click at [574, 216] on div "[PERSON_NAME] Mon [PERSON_NAME] IT Support Engineer at Inco International FZCO …" at bounding box center [660, 396] width 298 height 612
click at [567, 237] on div "Work Experience IT Engineer Inco International FZCO [GEOGRAPHIC_DATA] , [GEOGRA…" at bounding box center [663, 291] width 292 height 132
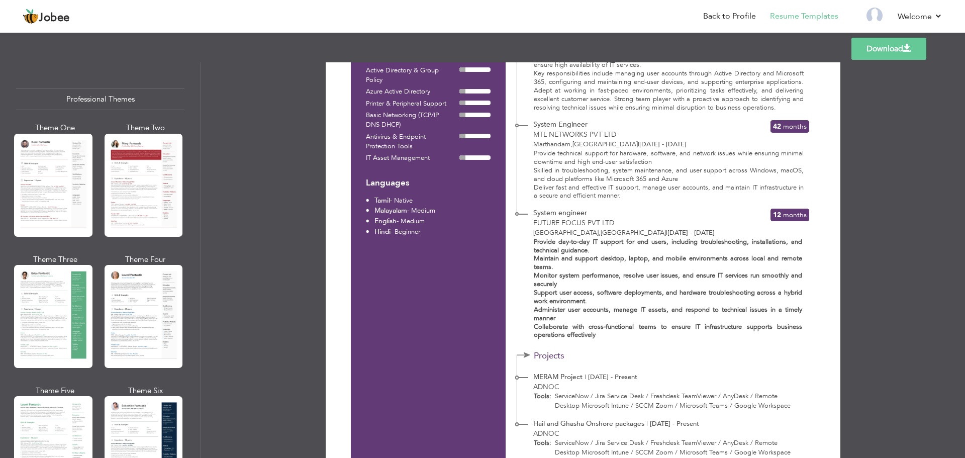
scroll to position [244, 0]
click at [891, 51] on link "Download" at bounding box center [888, 49] width 75 height 22
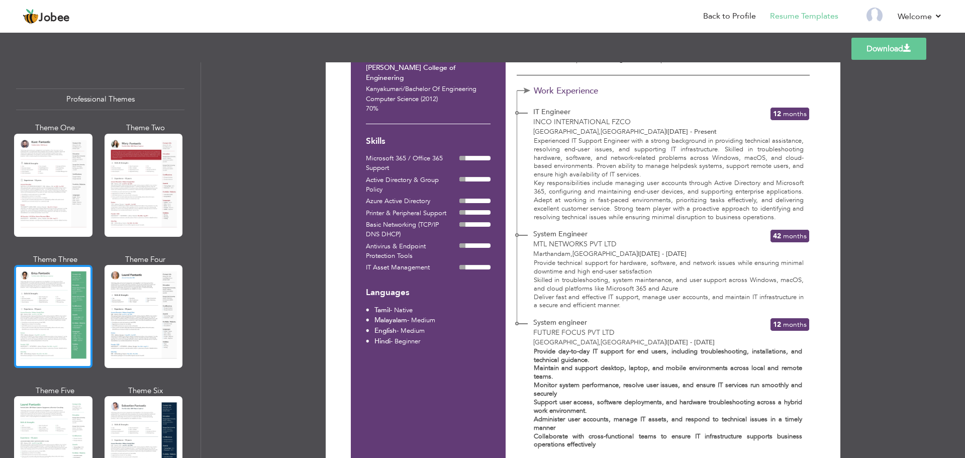
scroll to position [134, 0]
click at [62, 303] on div at bounding box center [53, 316] width 78 height 103
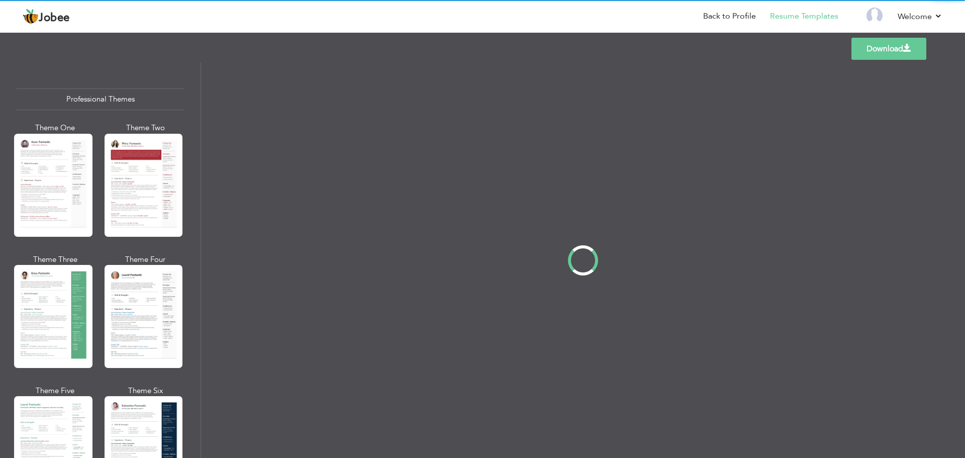
scroll to position [0, 0]
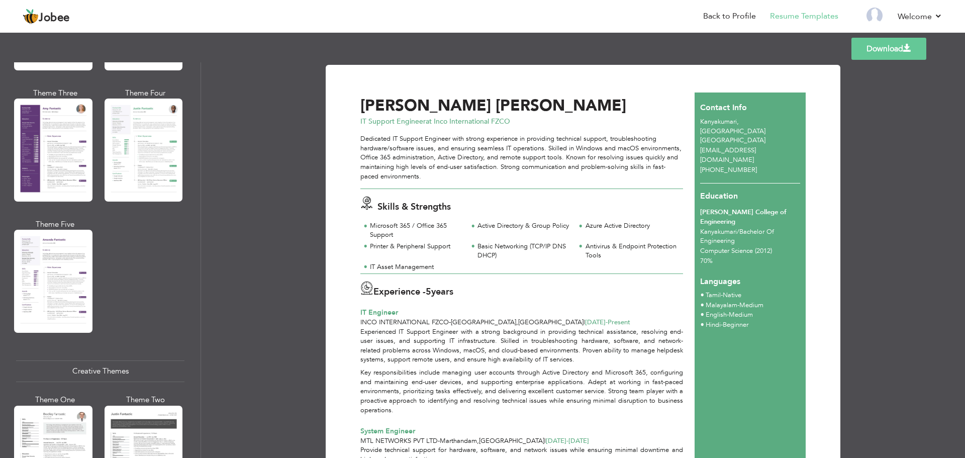
click at [141, 152] on div at bounding box center [144, 149] width 78 height 103
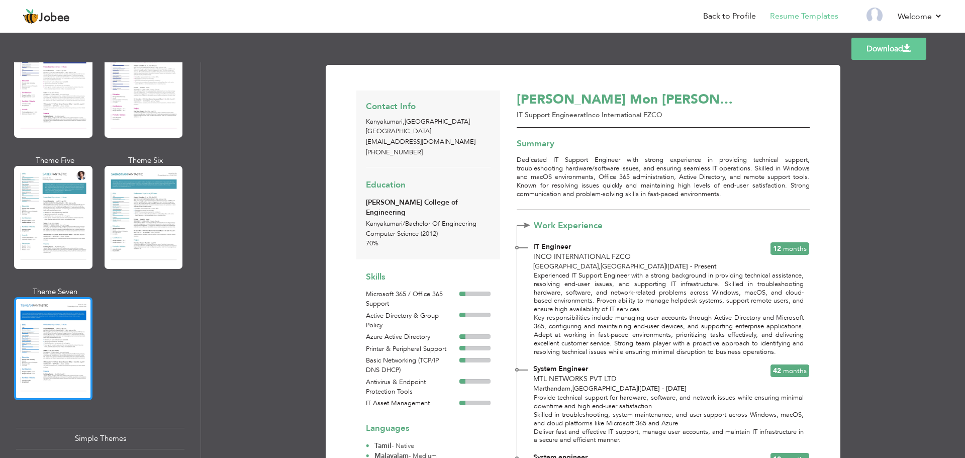
click at [62, 325] on div at bounding box center [53, 348] width 78 height 103
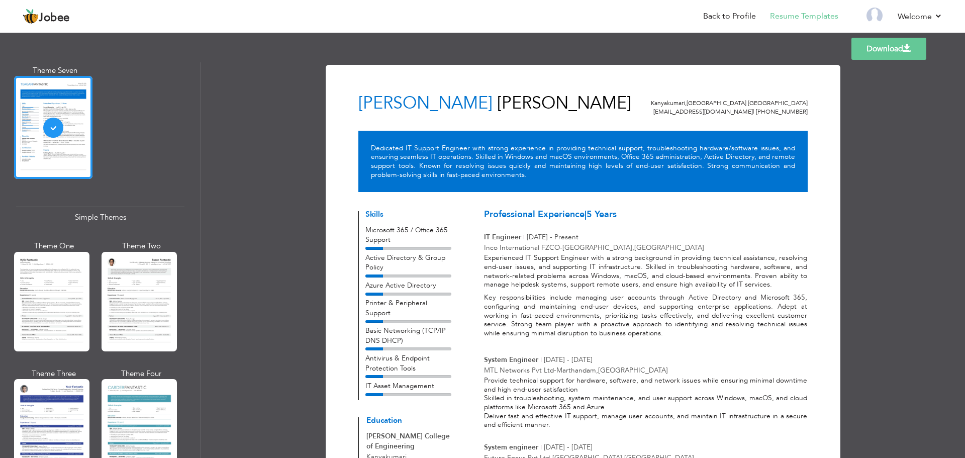
scroll to position [1653, 0]
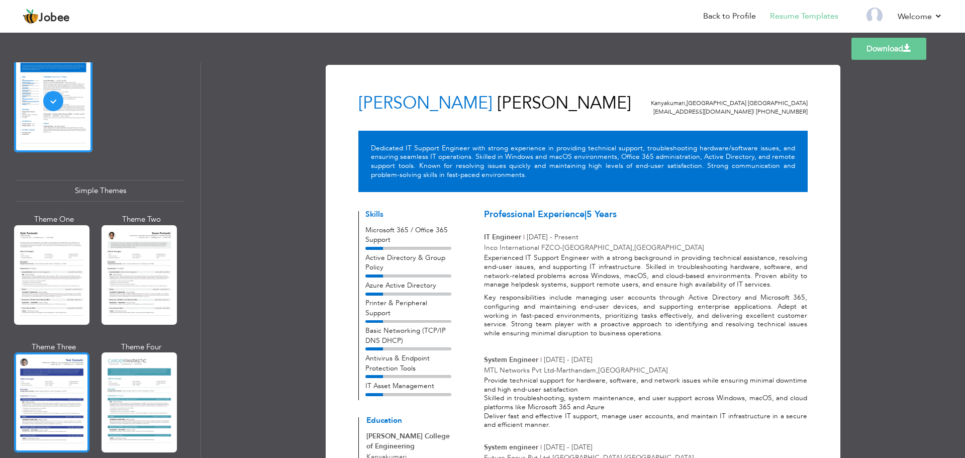
click at [61, 356] on div at bounding box center [51, 401] width 75 height 99
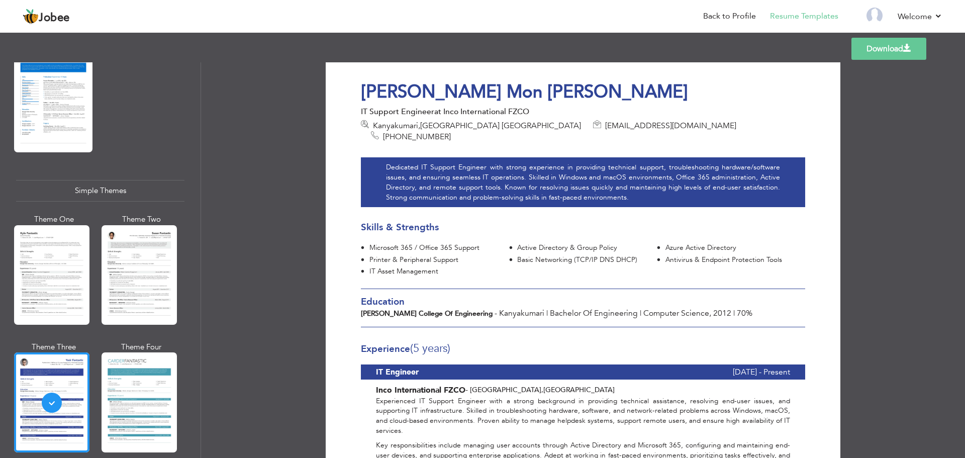
scroll to position [0, 0]
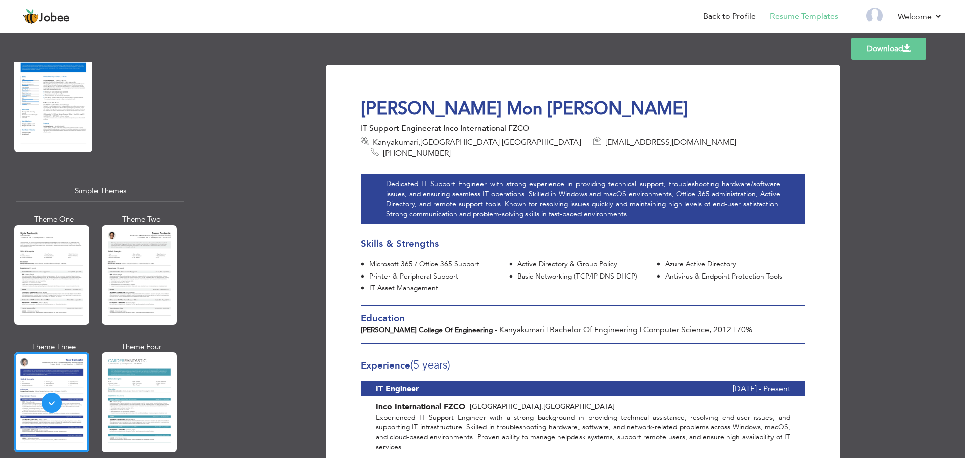
click at [505, 112] on h1 "[PERSON_NAME] Mon [PERSON_NAME]" at bounding box center [583, 108] width 444 height 23
click at [760, 109] on h1 "[PERSON_NAME] Mon [PERSON_NAME]" at bounding box center [583, 108] width 444 height 23
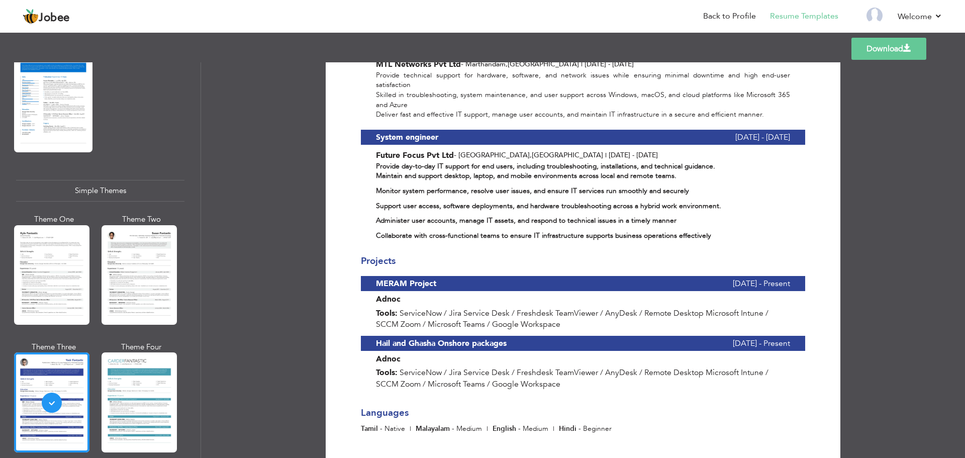
scroll to position [472, 0]
click at [880, 49] on link "Download" at bounding box center [888, 49] width 75 height 22
